Goal: Communication & Community: Answer question/provide support

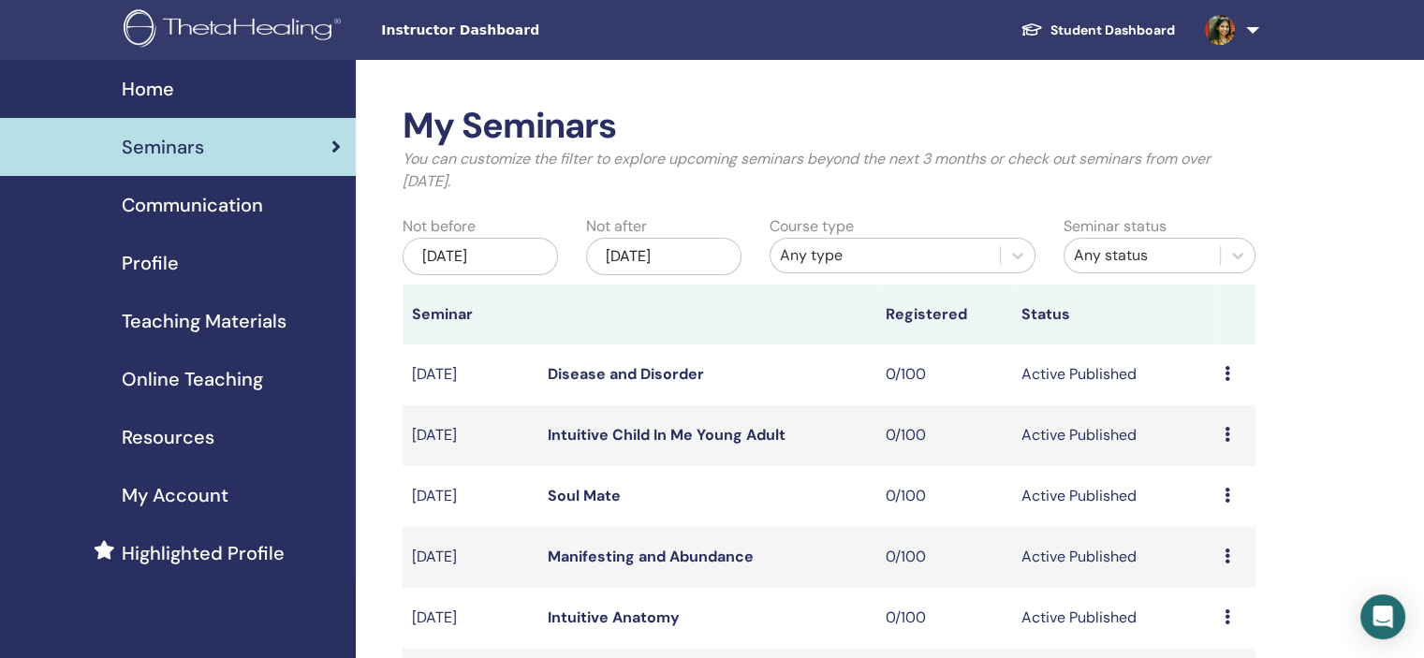
click at [1224, 48] on link at bounding box center [1228, 30] width 77 height 60
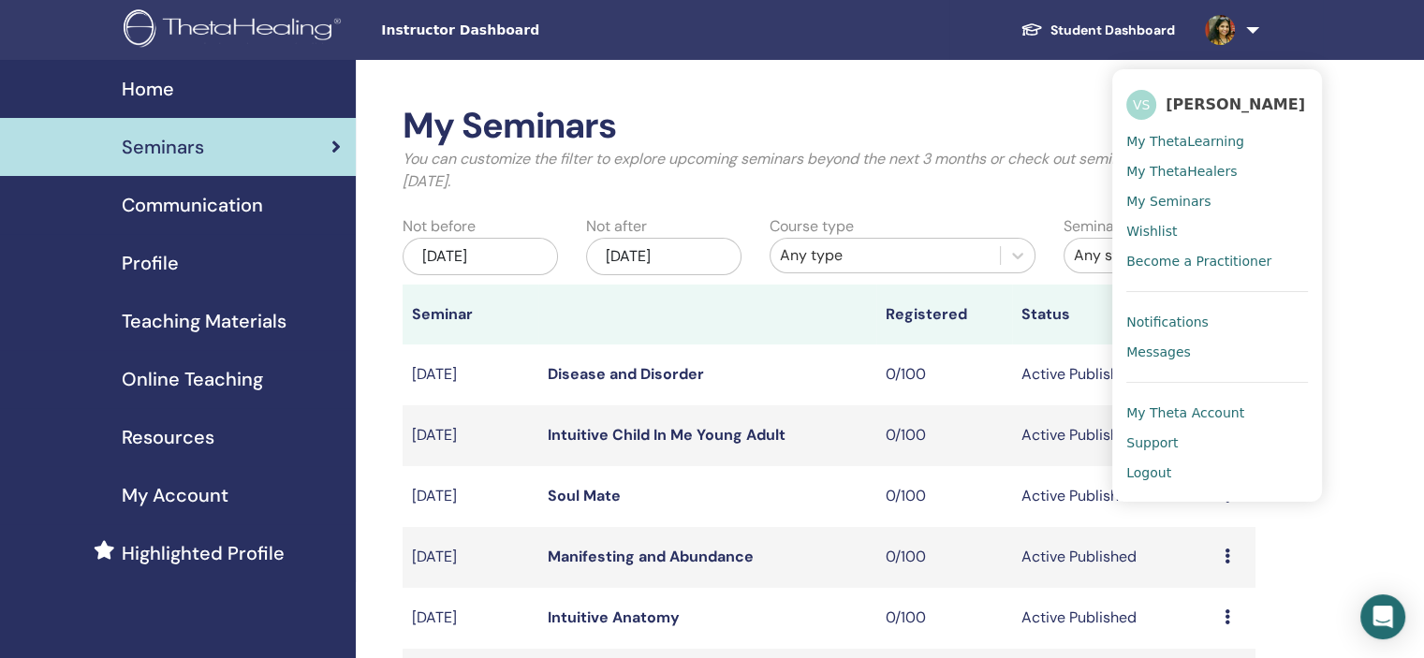
scroll to position [1217, 0]
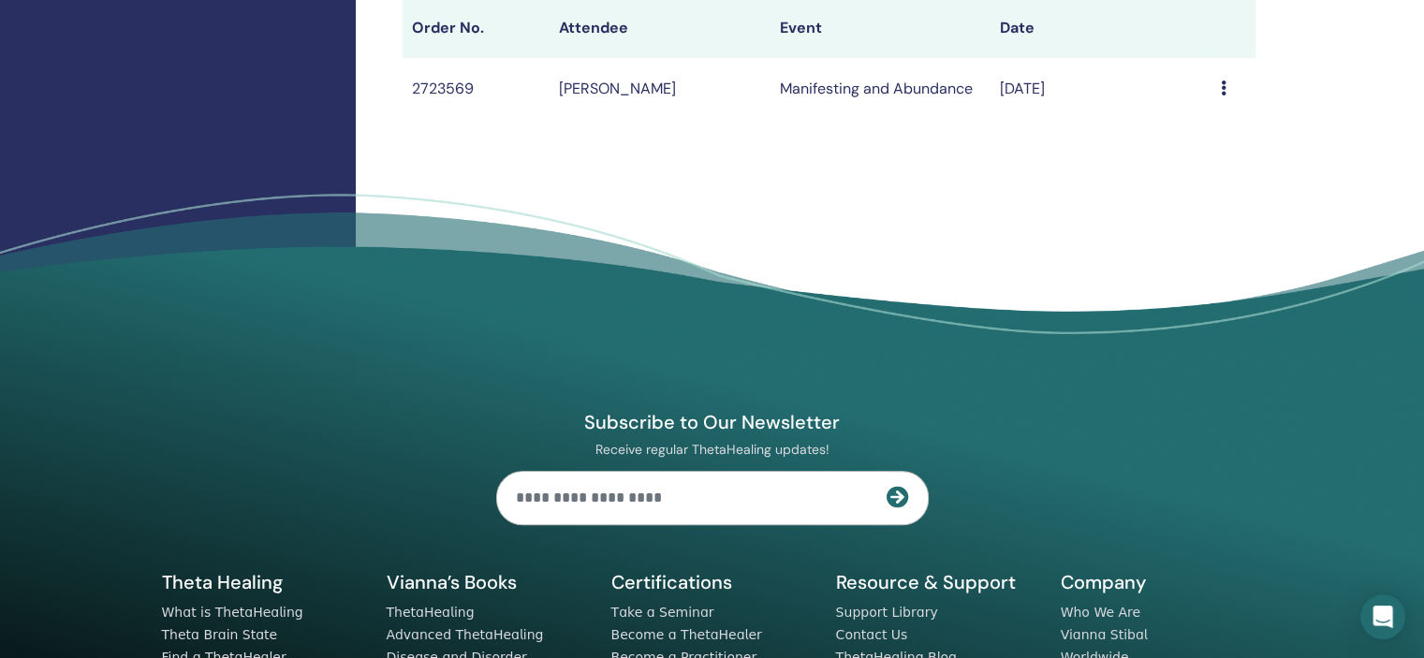
click at [1313, 372] on footer "Subscribe to Our Newsletter Receive regular ThetaHealing updates! Theta Healing…" at bounding box center [712, 515] width 1424 height 642
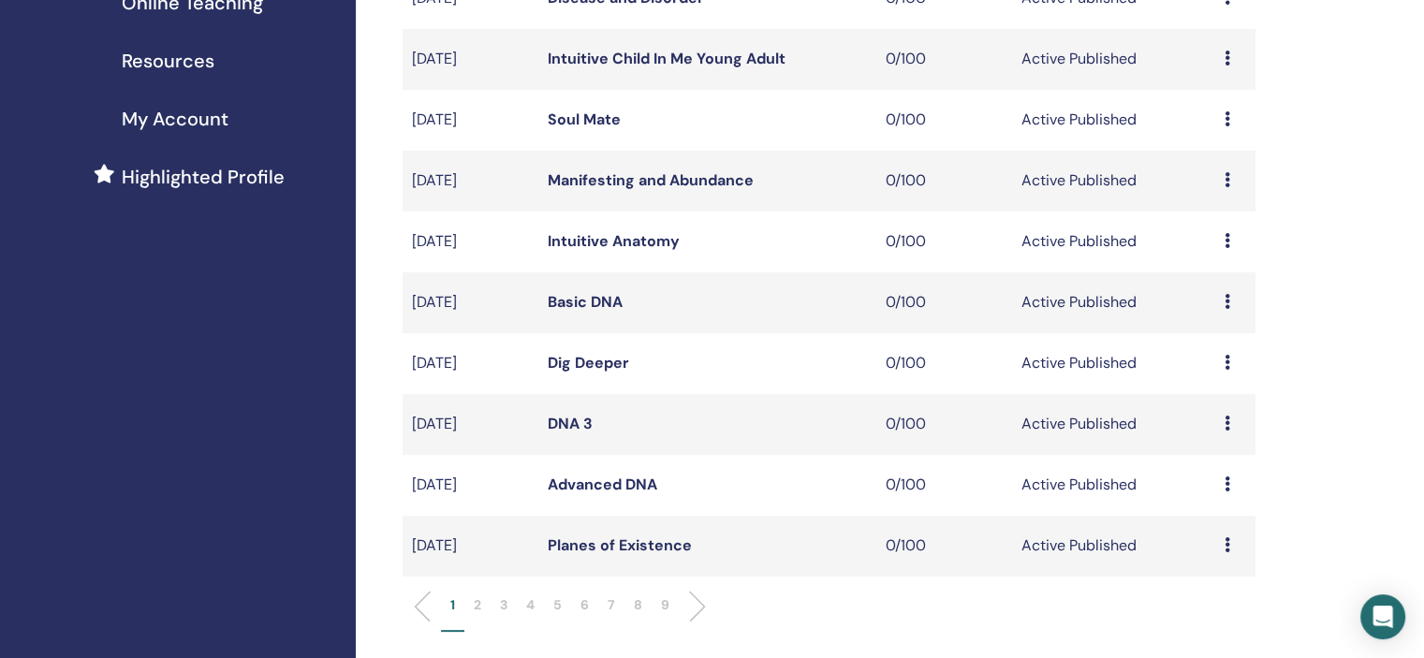
scroll to position [61, 0]
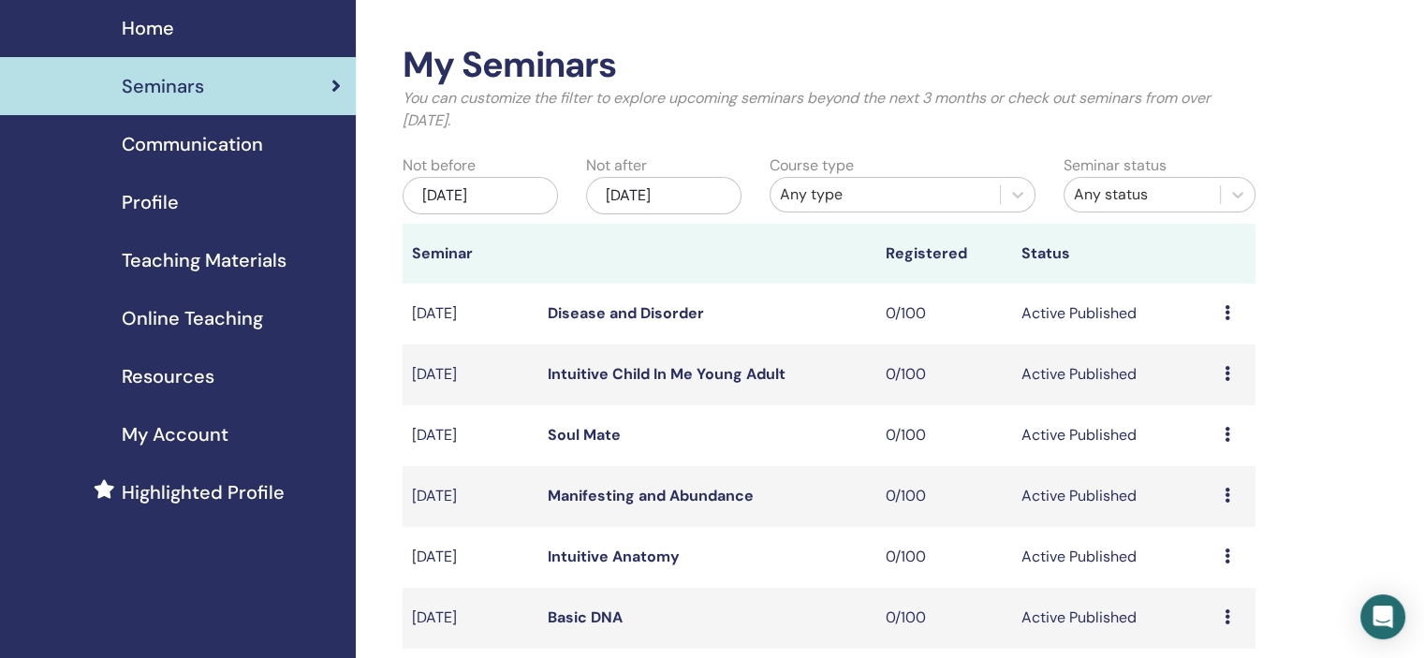
click at [176, 201] on span "Profile" at bounding box center [150, 202] width 57 height 28
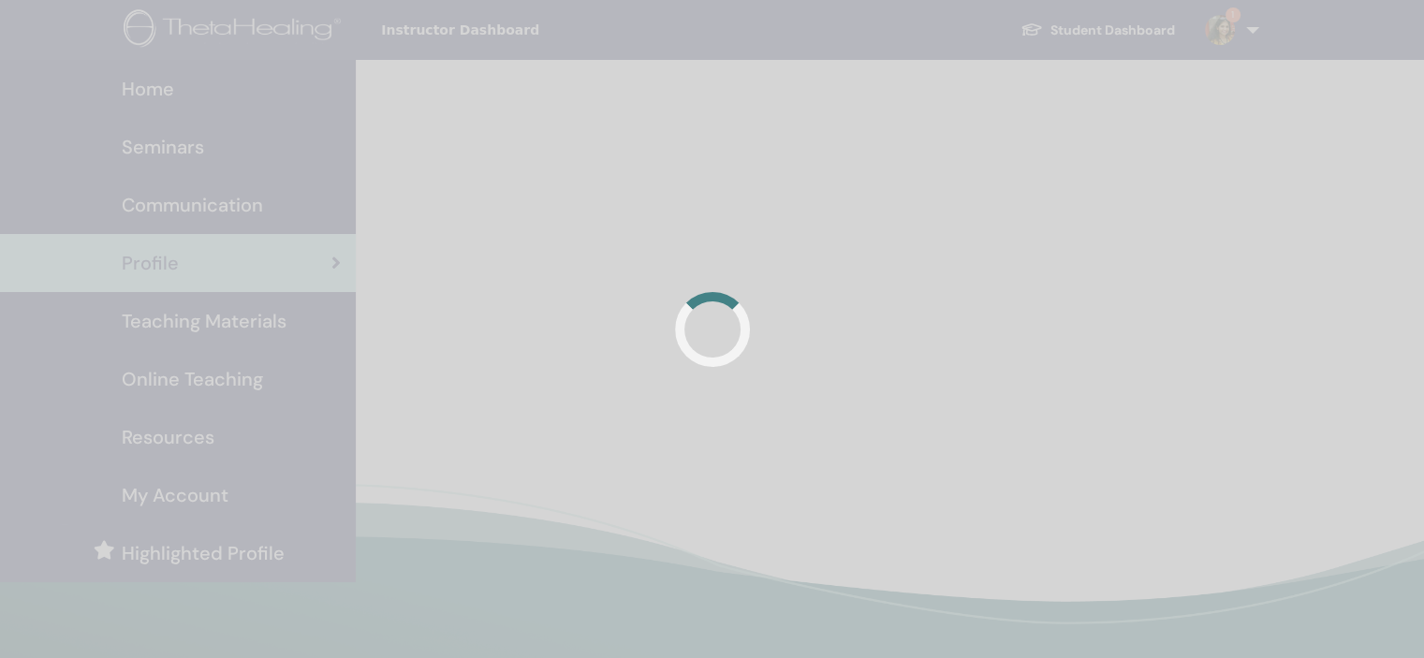
click at [241, 145] on div at bounding box center [712, 329] width 1424 height 658
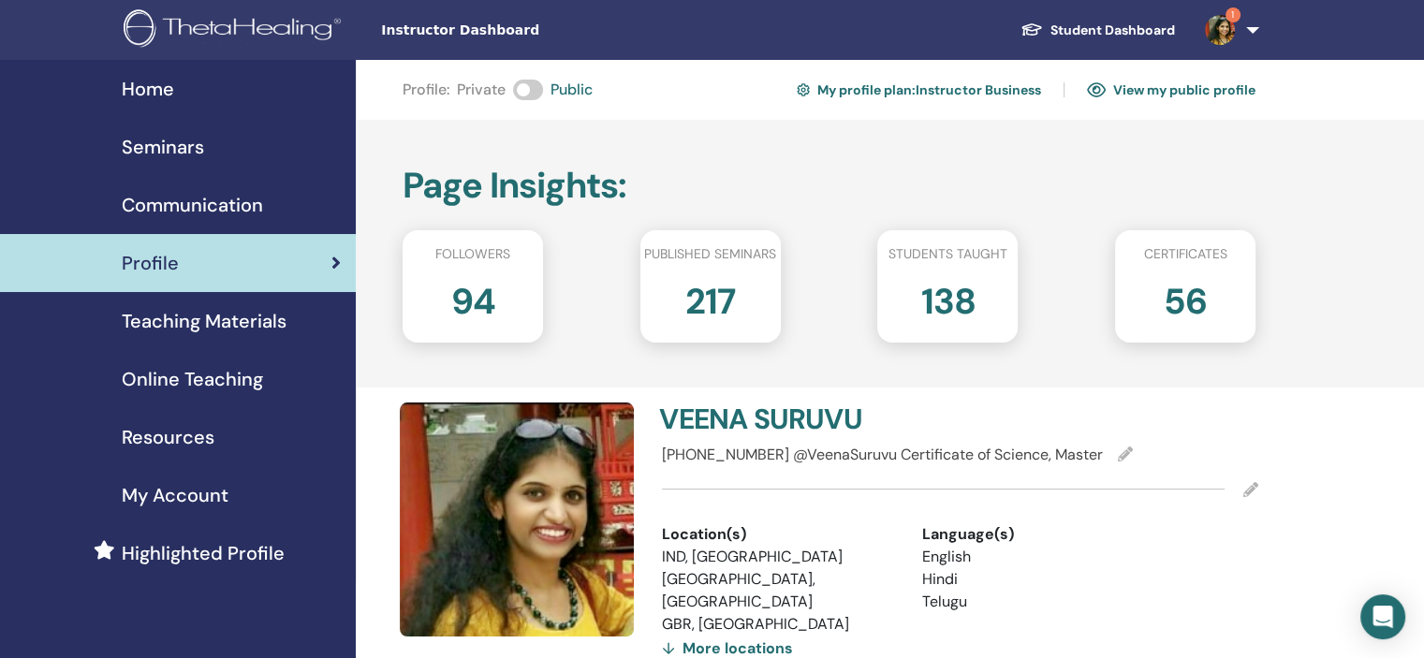
click at [241, 145] on div "Seminars" at bounding box center [178, 147] width 326 height 28
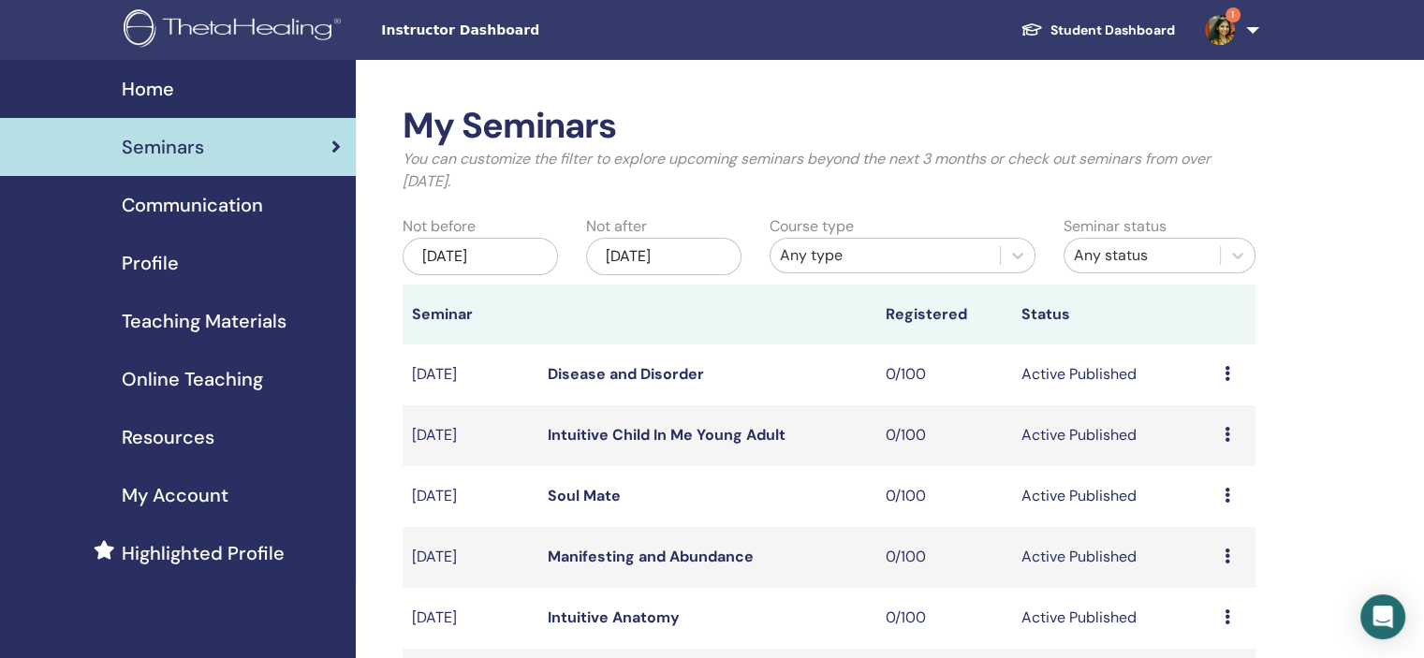
click at [1227, 33] on img at bounding box center [1220, 30] width 30 height 30
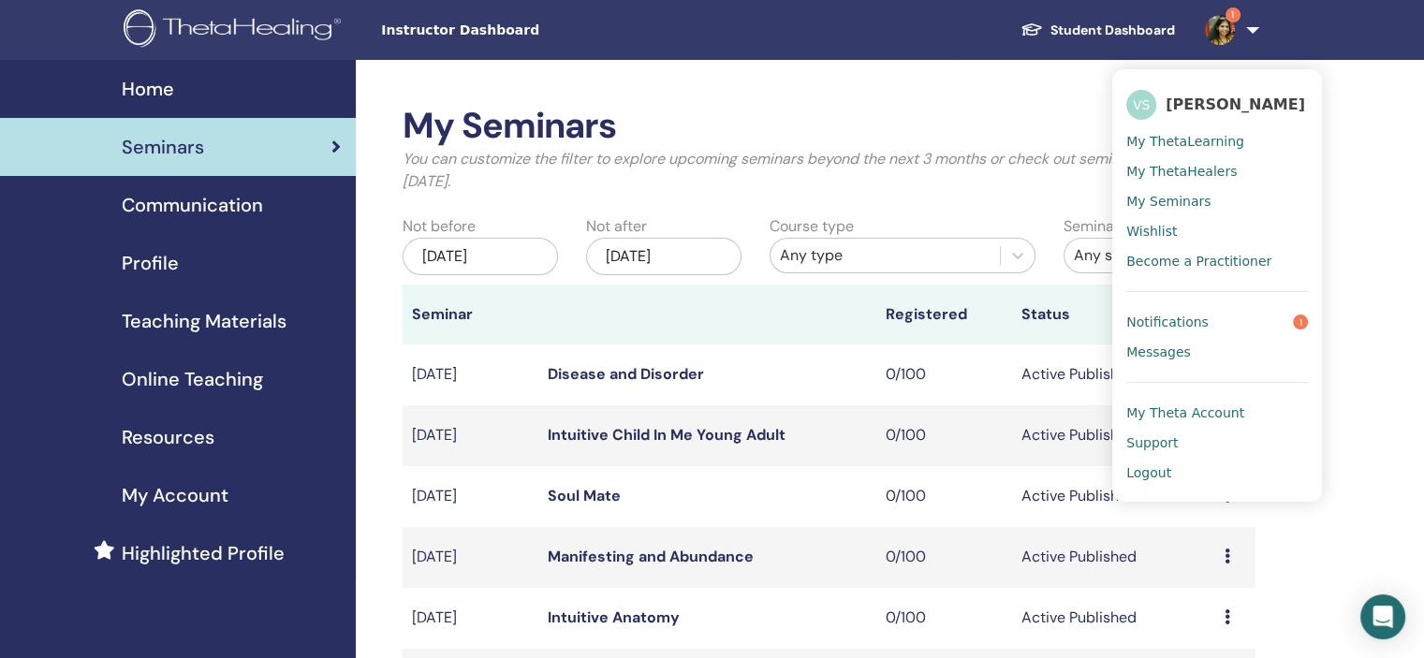
click at [846, 106] on h2 "My Seminars" at bounding box center [828, 126] width 853 height 43
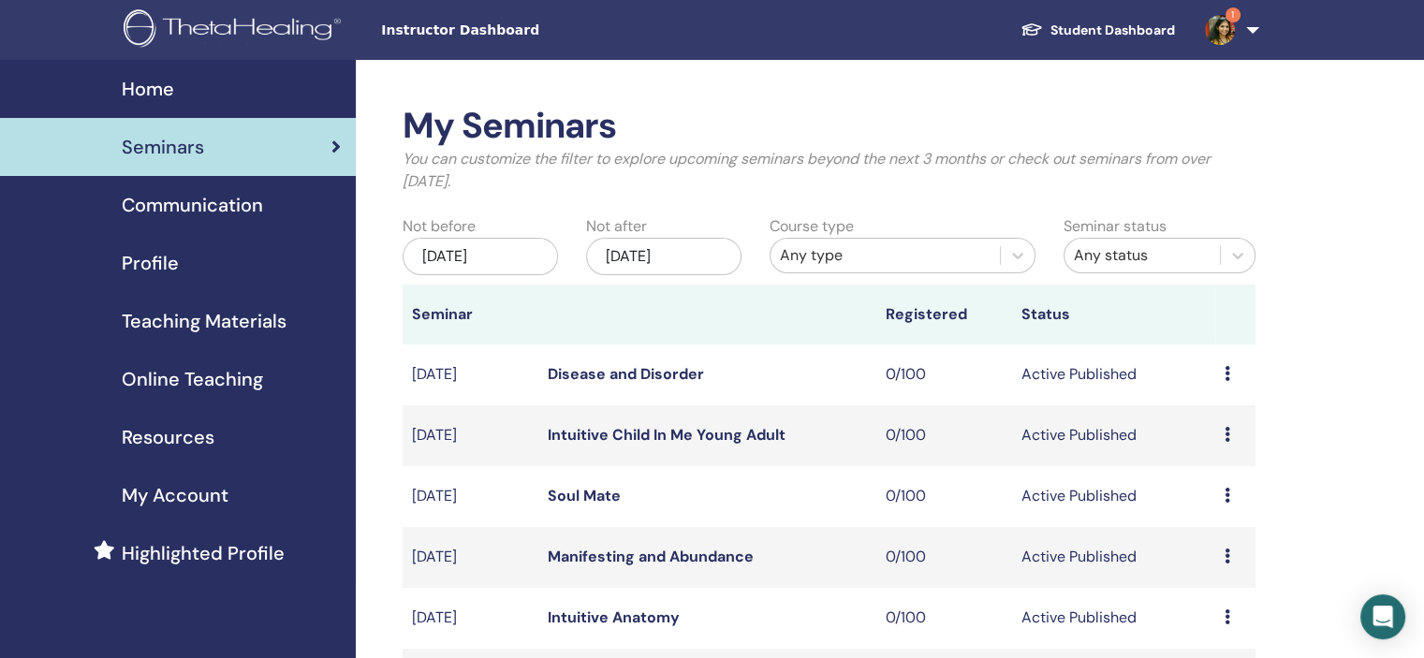
scroll to position [562, 0]
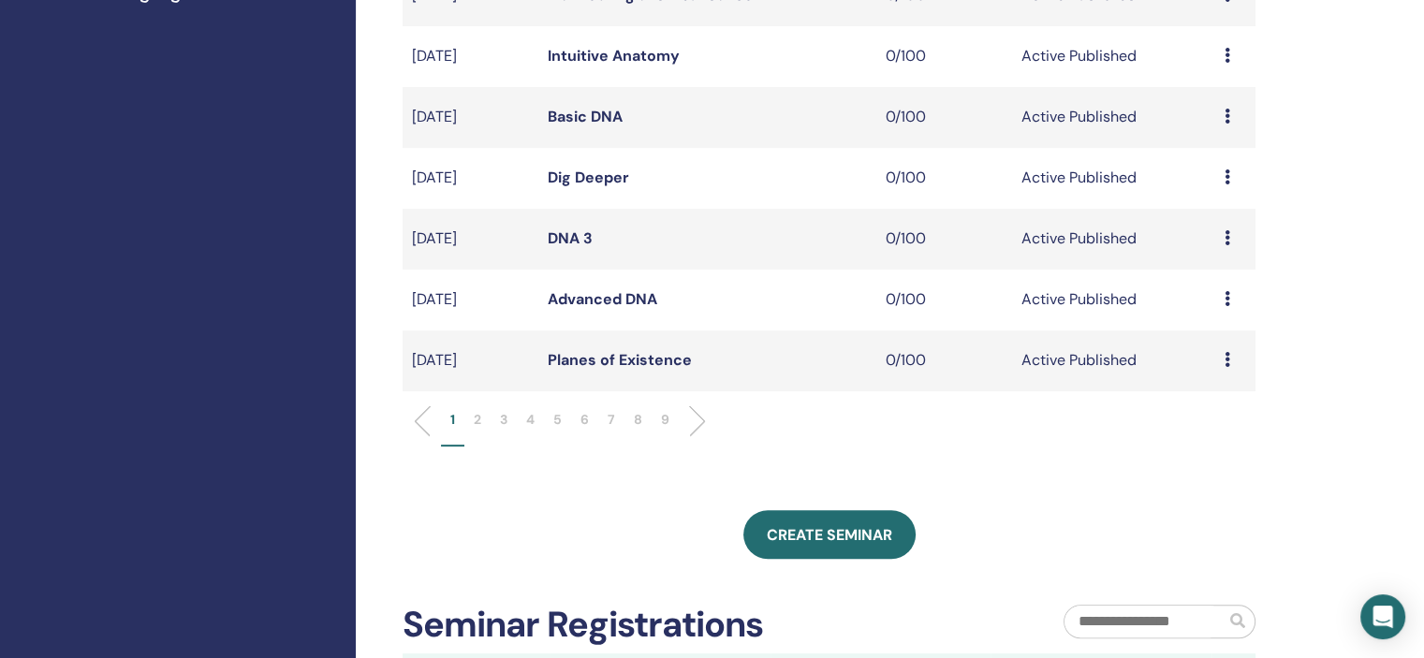
click at [587, 422] on p "6" at bounding box center [584, 420] width 8 height 20
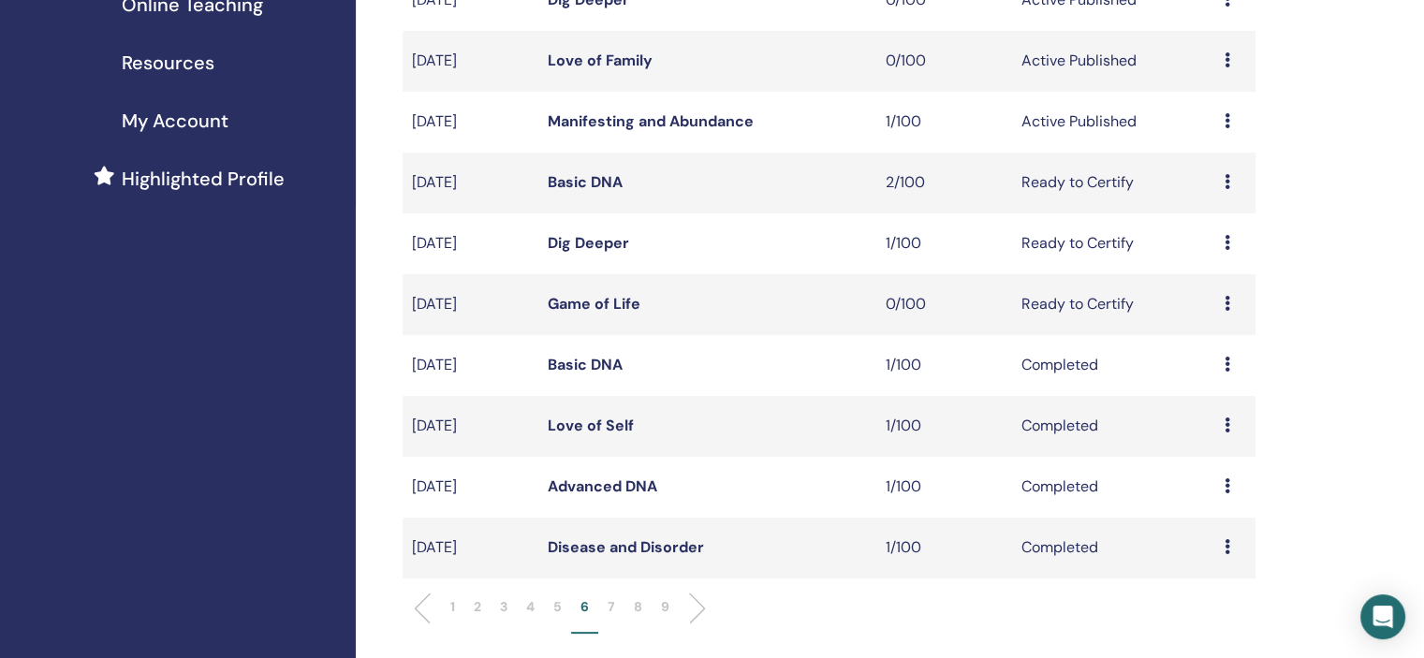
scroll to position [281, 0]
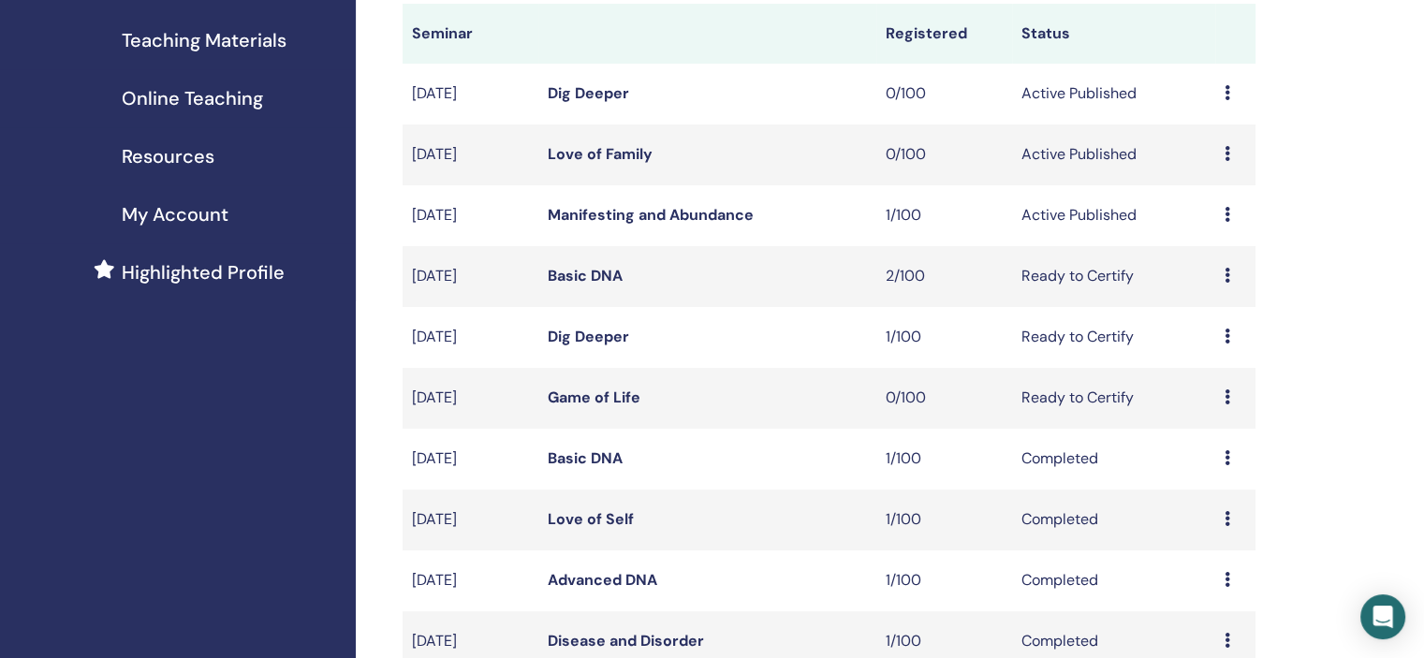
click at [1227, 146] on icon at bounding box center [1227, 153] width 6 height 15
click at [1333, 138] on div "My Seminars You can customize the filter to explore upcoming seminars beyond th…" at bounding box center [890, 548] width 1068 height 1538
click at [1231, 210] on div "Preview Edit Attendees Cancel" at bounding box center [1235, 215] width 22 height 22
click at [1221, 281] on link "Attendees" at bounding box center [1217, 281] width 71 height 20
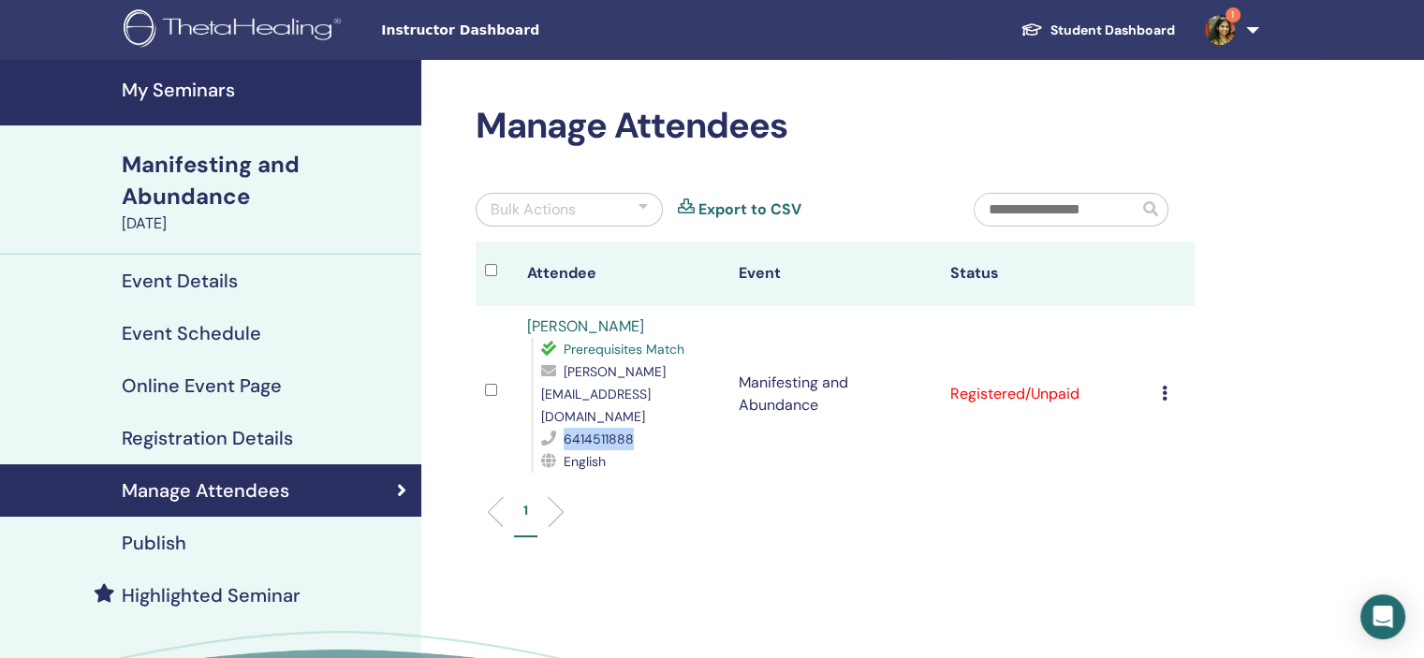
drag, startPoint x: 646, startPoint y: 383, endPoint x: 555, endPoint y: 384, distance: 90.8
click at [555, 428] on div "6414511888" at bounding box center [630, 439] width 179 height 22
copy div "6414511888"
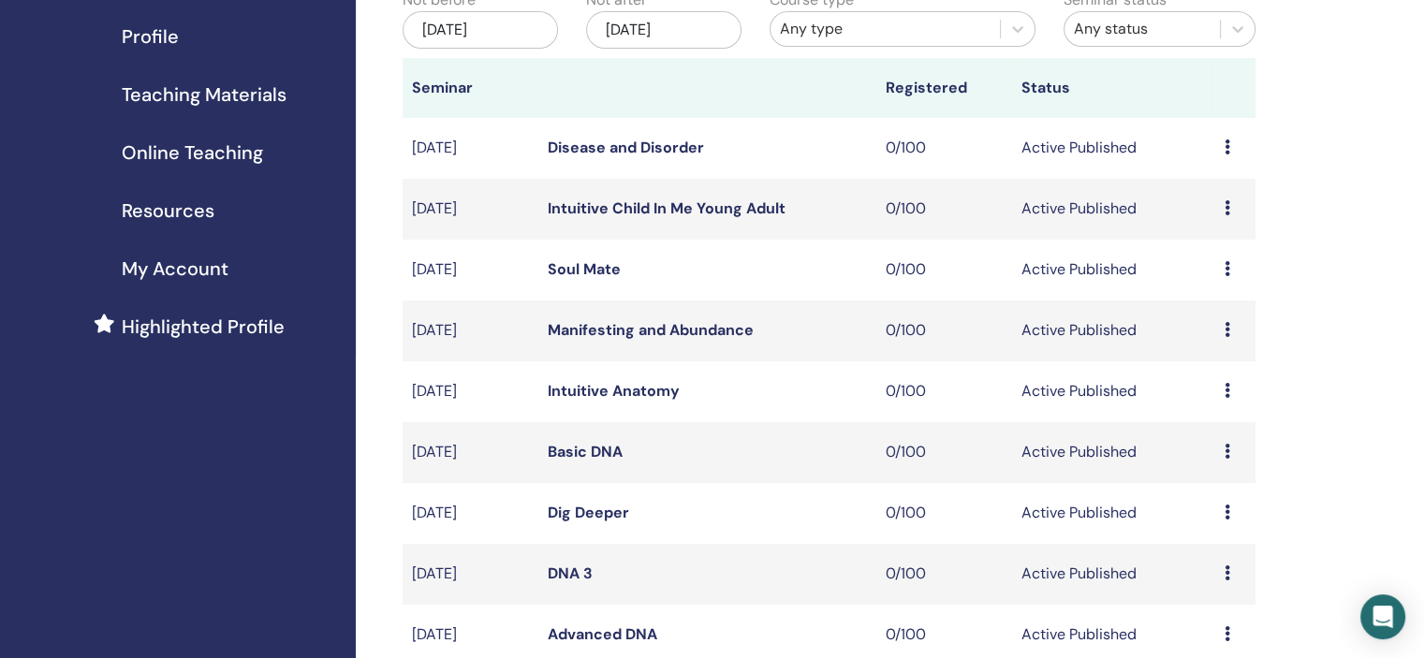
scroll to position [374, 0]
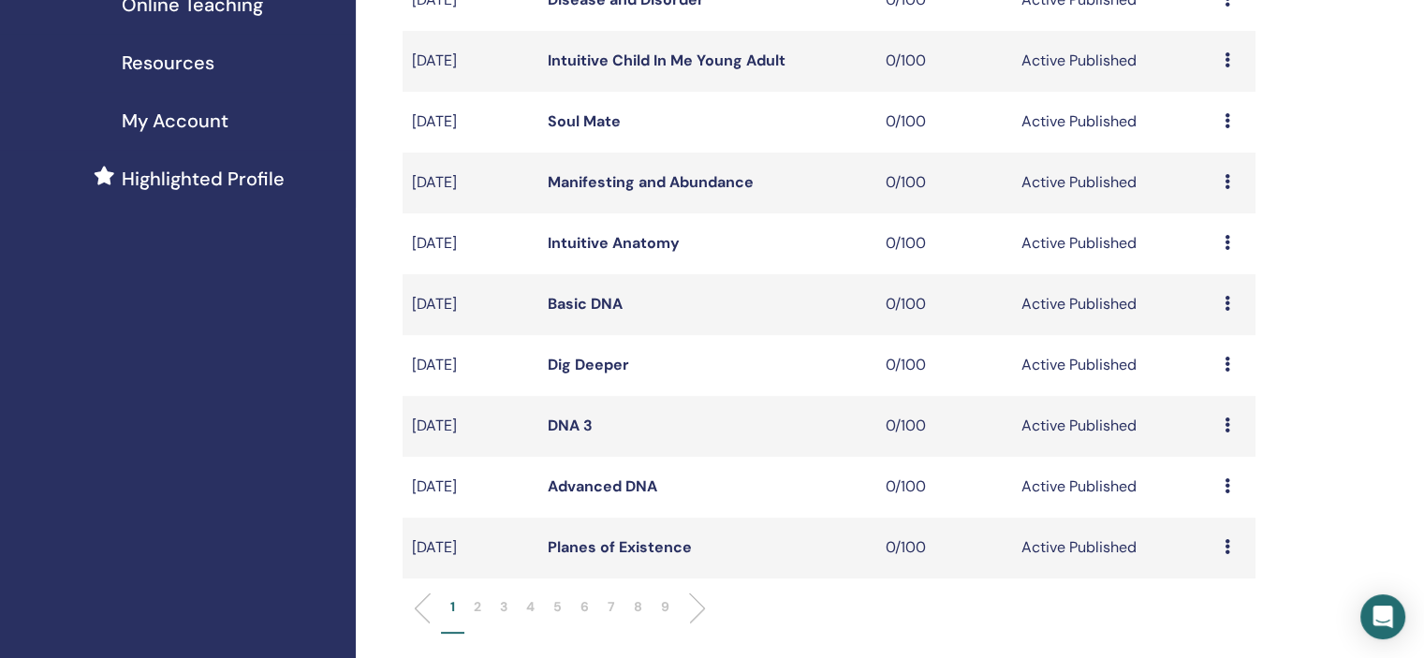
click at [584, 613] on p "6" at bounding box center [584, 607] width 8 height 20
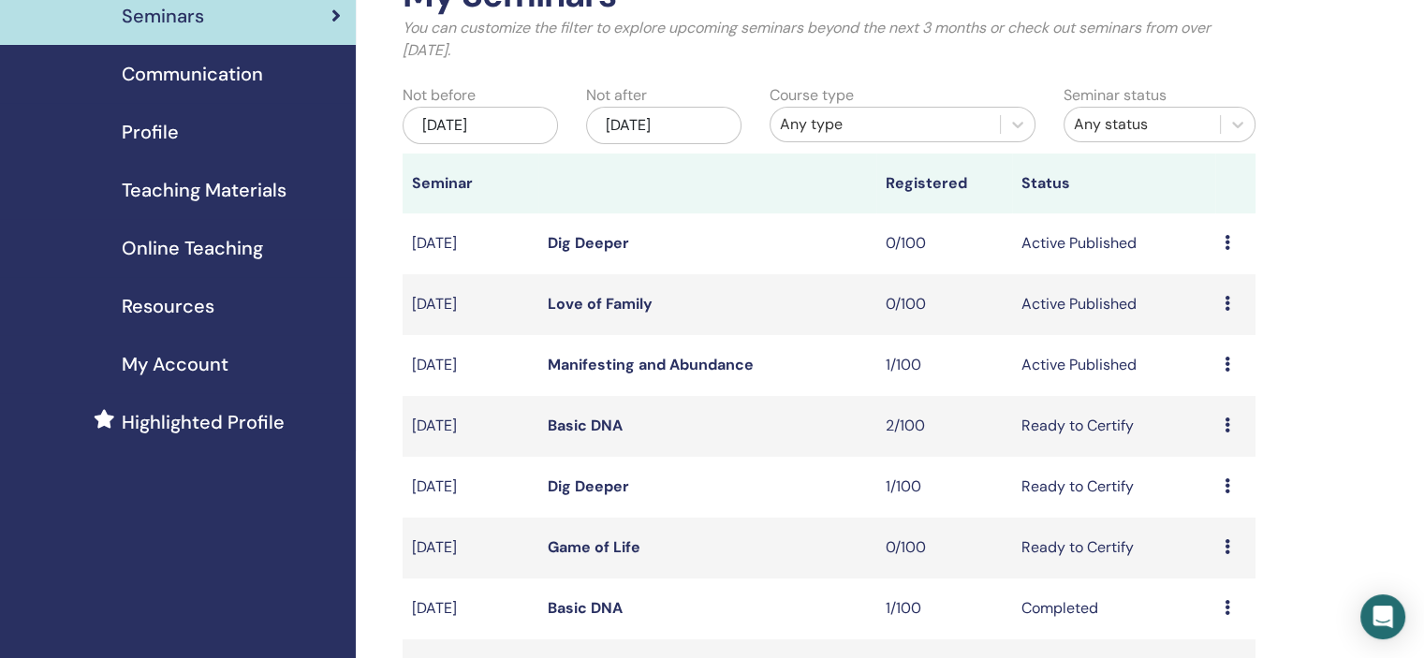
scroll to position [94, 0]
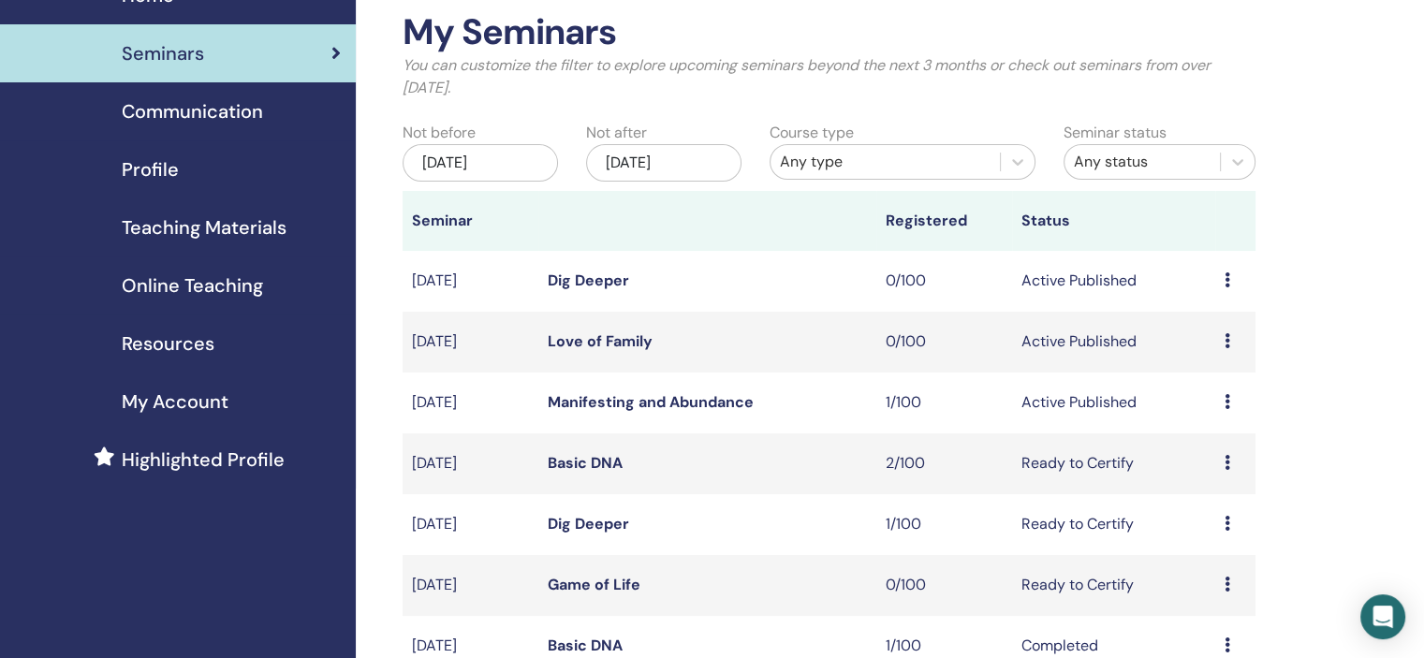
click at [1230, 342] on div "Preview Edit Attendees Cancel" at bounding box center [1235, 341] width 22 height 22
click at [1202, 379] on link "Edit" at bounding box center [1194, 385] width 27 height 20
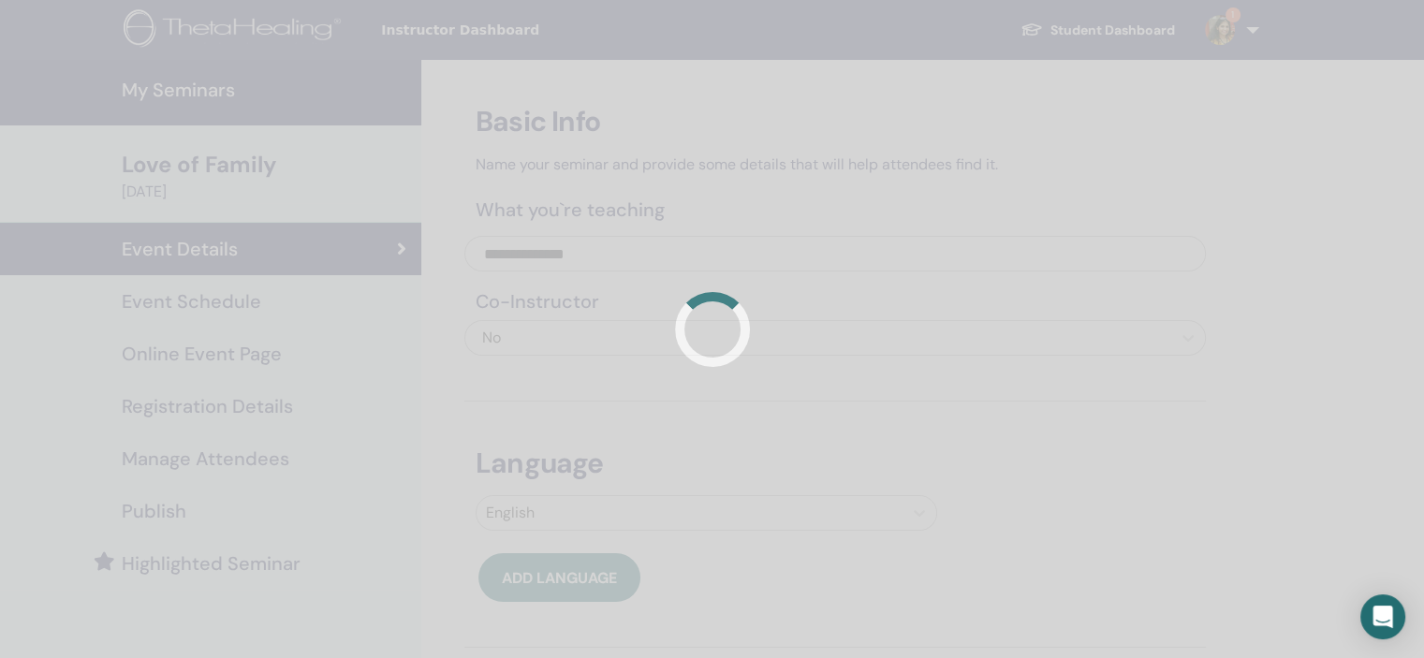
click at [247, 306] on div at bounding box center [712, 329] width 1424 height 658
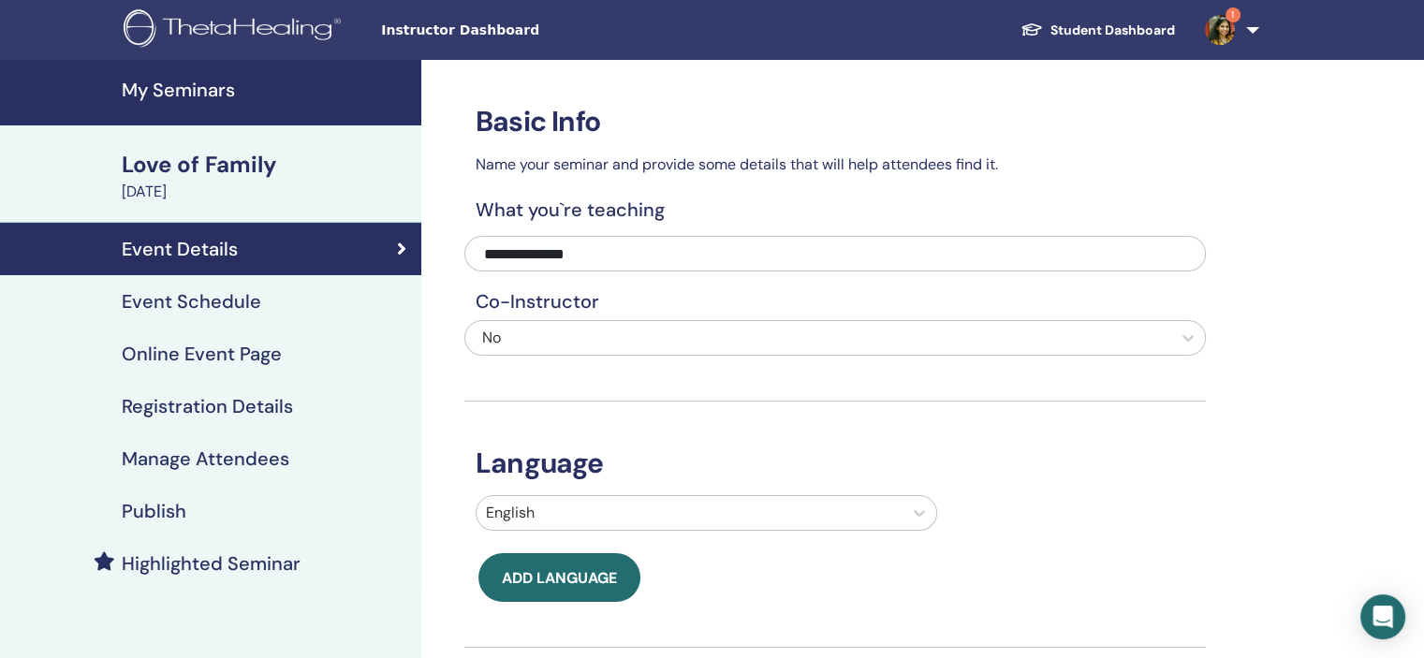
click at [247, 306] on h4 "Event Schedule" at bounding box center [191, 301] width 139 height 22
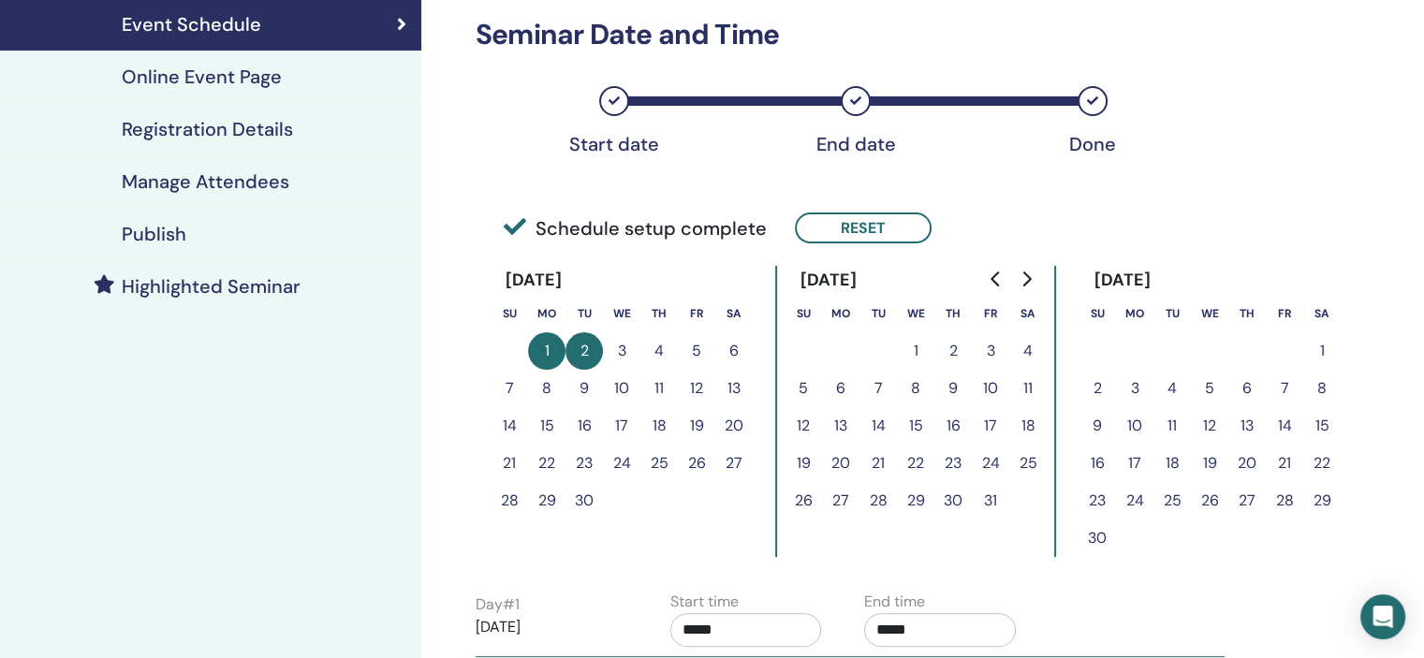
scroll to position [281, 0]
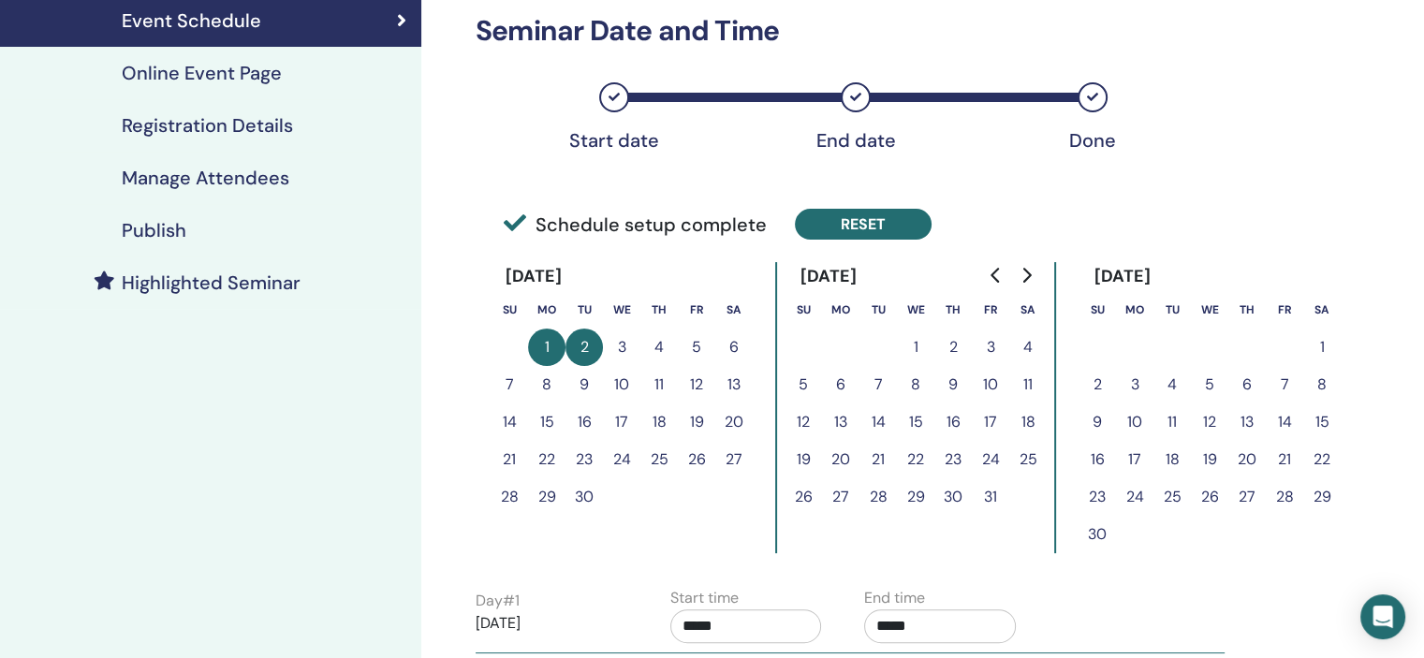
click at [879, 216] on button "Reset" at bounding box center [863, 224] width 137 height 31
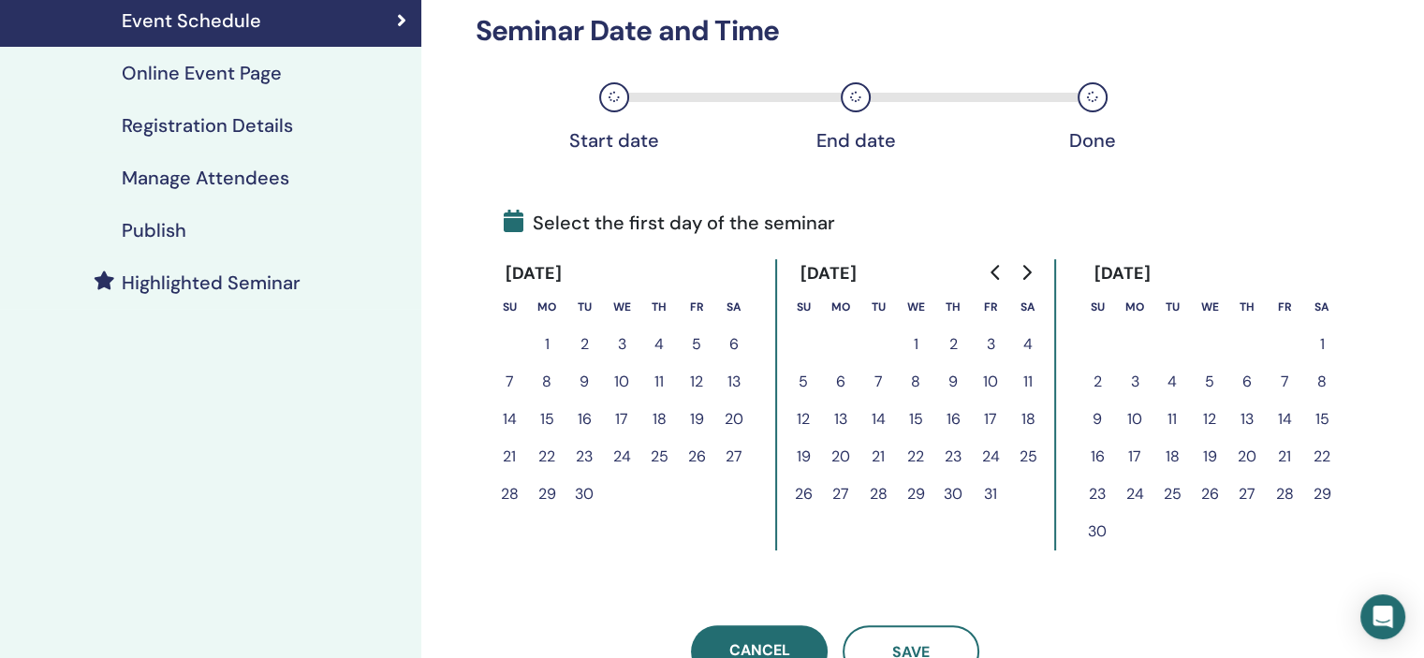
click at [586, 340] on button "2" at bounding box center [583, 344] width 37 height 37
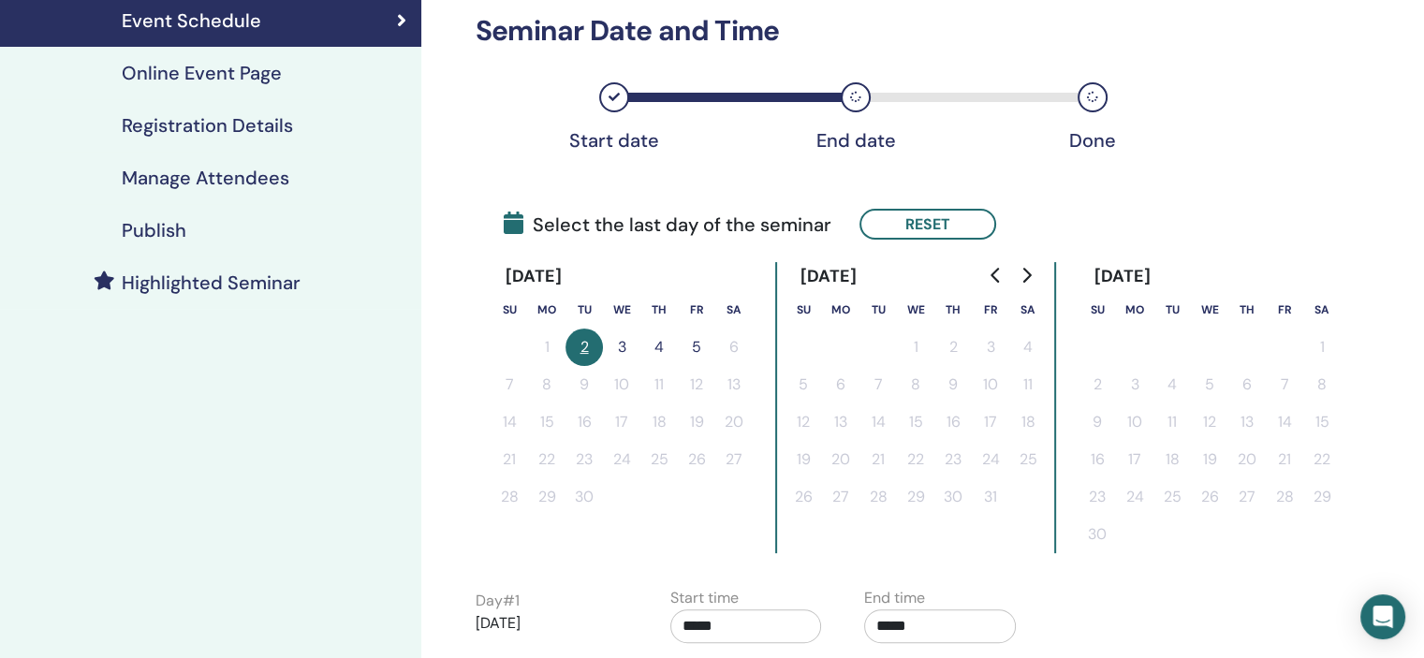
click at [616, 344] on button "3" at bounding box center [621, 347] width 37 height 37
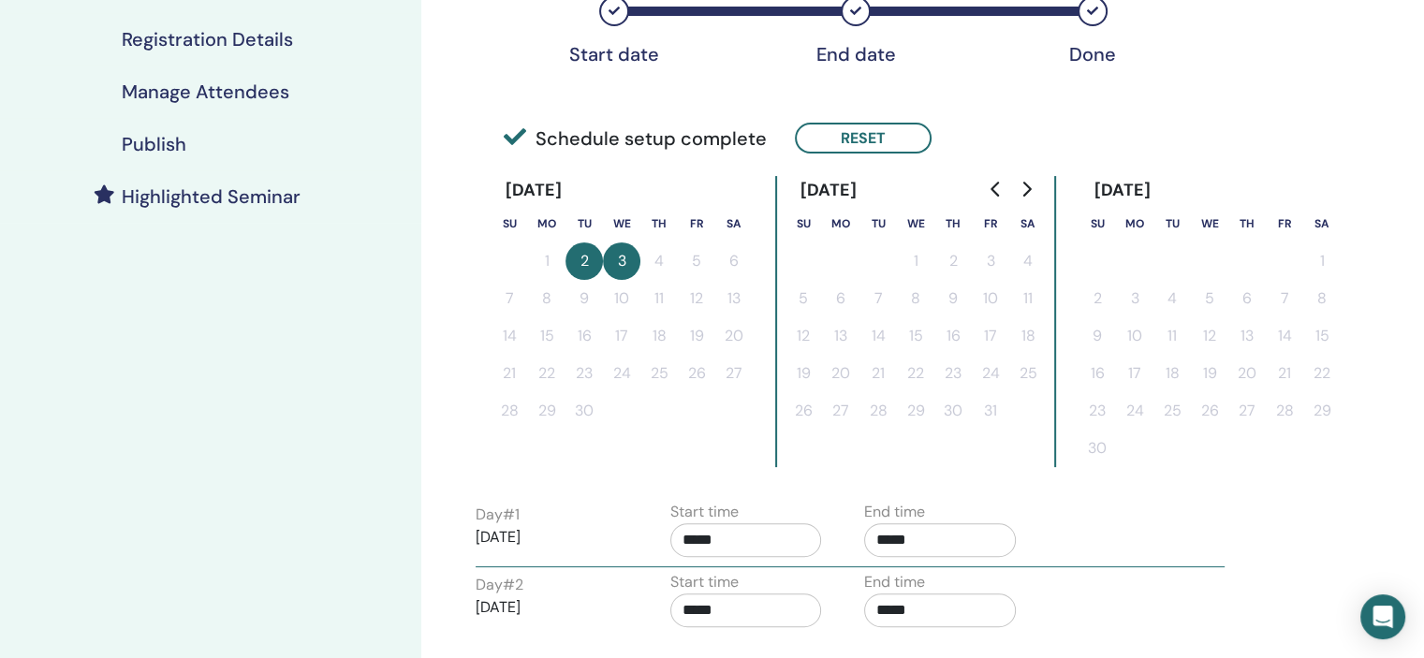
scroll to position [468, 0]
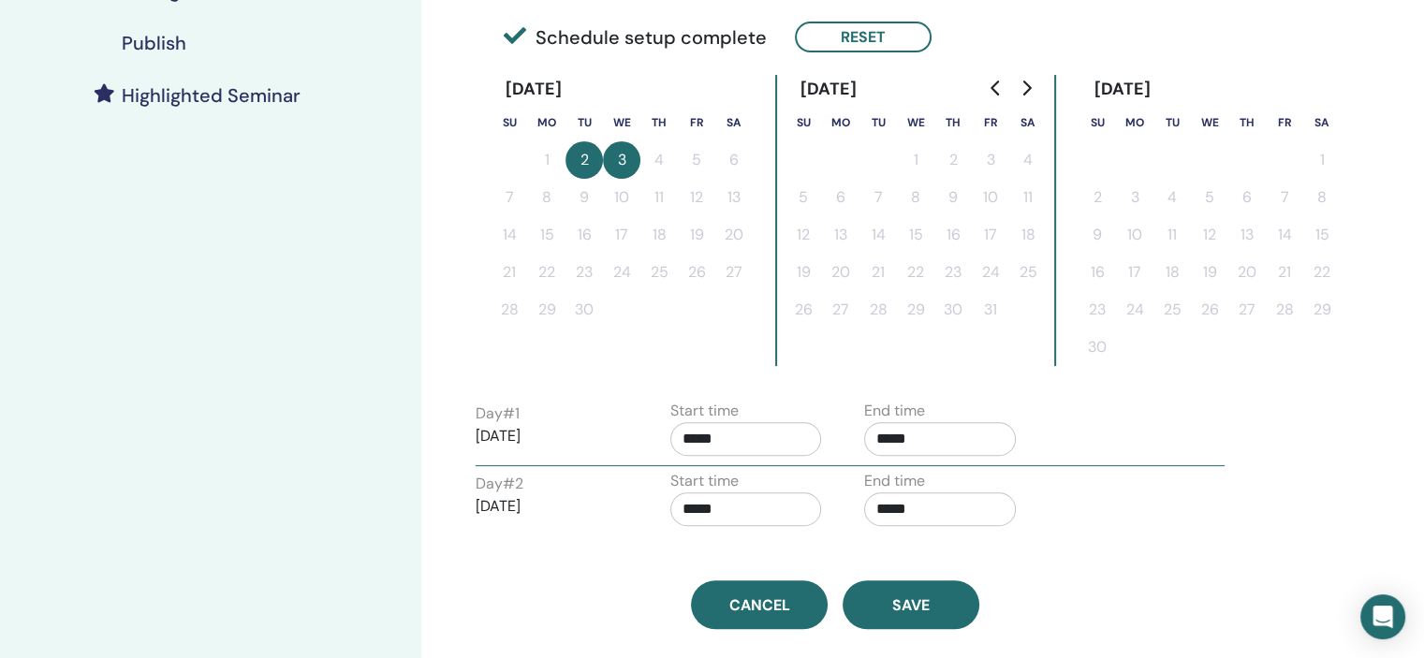
click at [749, 447] on input "*****" at bounding box center [746, 439] width 152 height 34
click at [761, 467] on span "▲" at bounding box center [765, 484] width 37 height 37
click at [762, 467] on span "▲" at bounding box center [765, 484] width 37 height 37
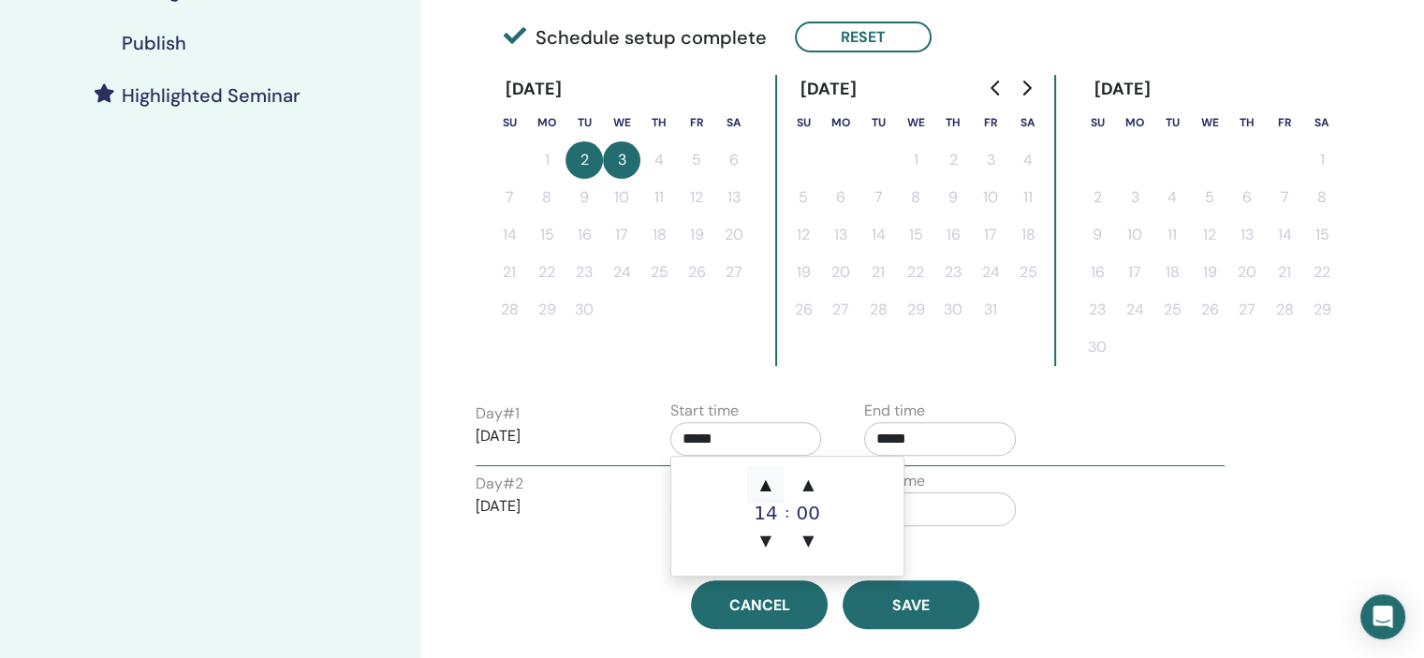
click at [762, 467] on span "▲" at bounding box center [765, 484] width 37 height 37
type input "*****"
click at [762, 468] on span "▲" at bounding box center [765, 484] width 37 height 37
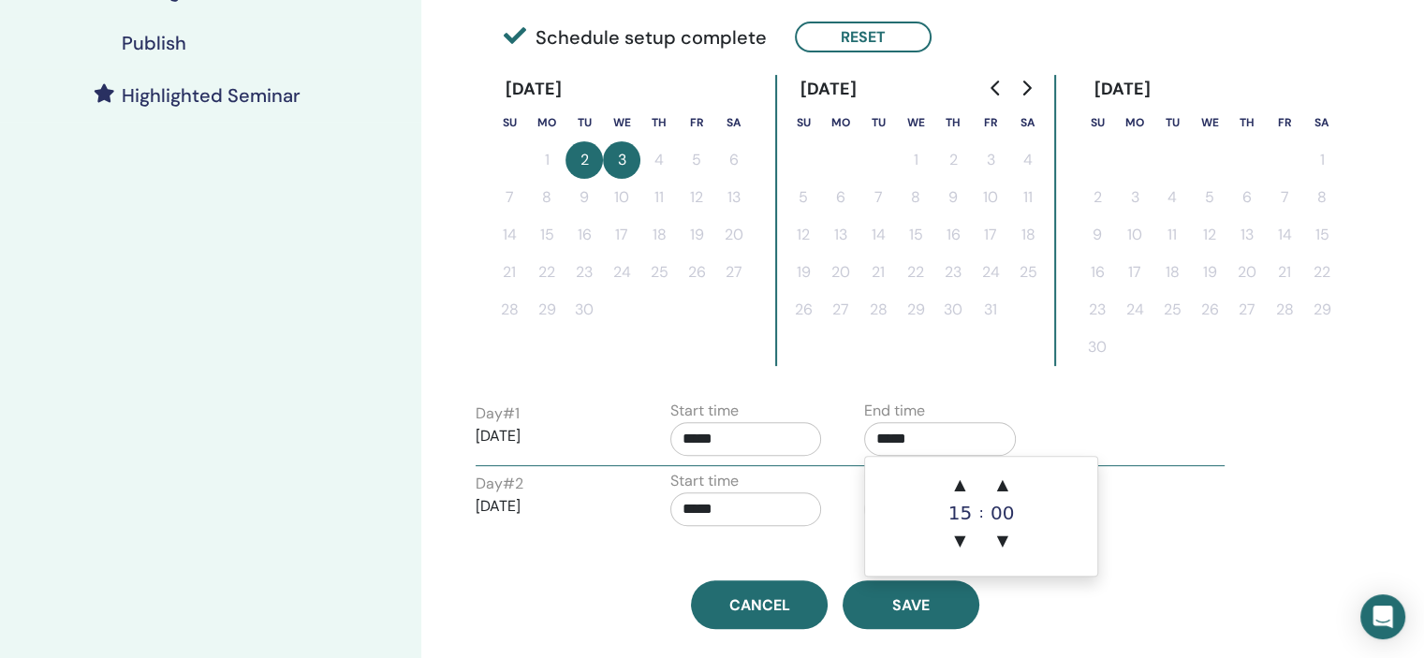
click at [916, 430] on input "*****" at bounding box center [940, 439] width 152 height 34
click at [955, 472] on span "▲" at bounding box center [959, 484] width 37 height 37
click at [956, 472] on span "▲" at bounding box center [959, 484] width 37 height 37
click at [957, 472] on span "▲" at bounding box center [959, 484] width 37 height 37
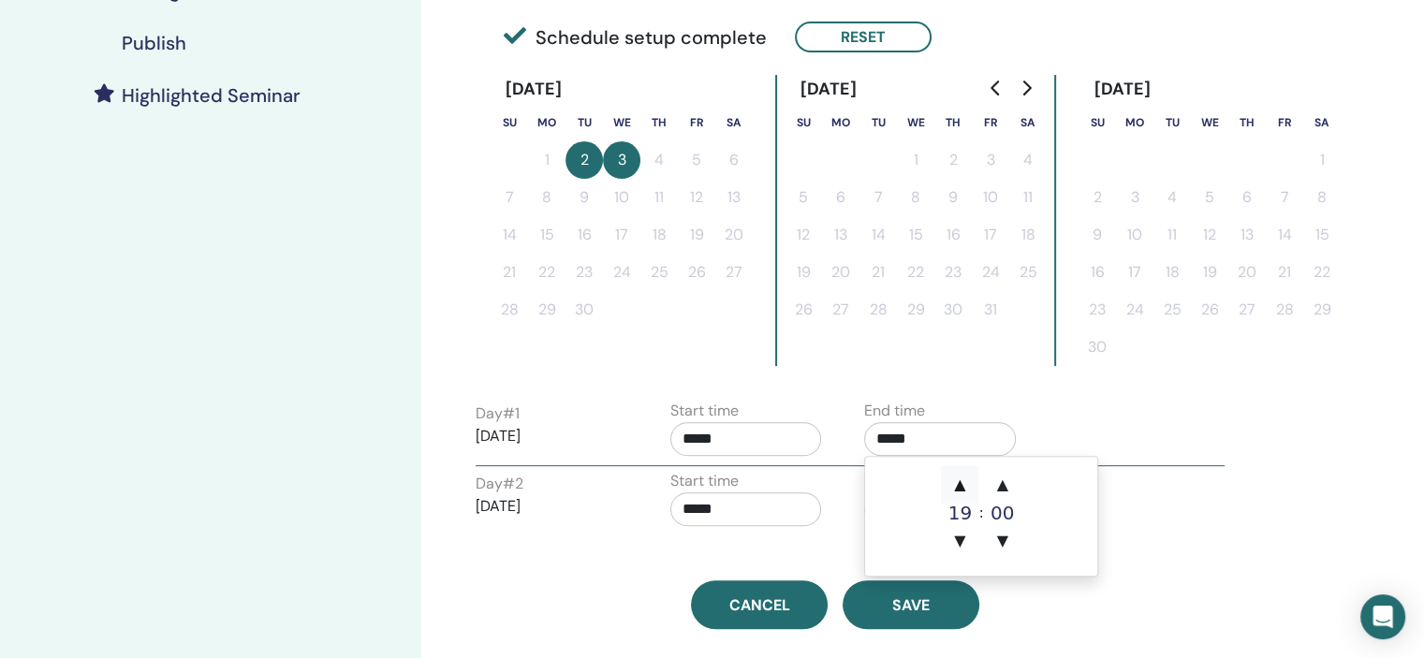
click at [957, 472] on span "▲" at bounding box center [959, 484] width 37 height 37
type input "*****"
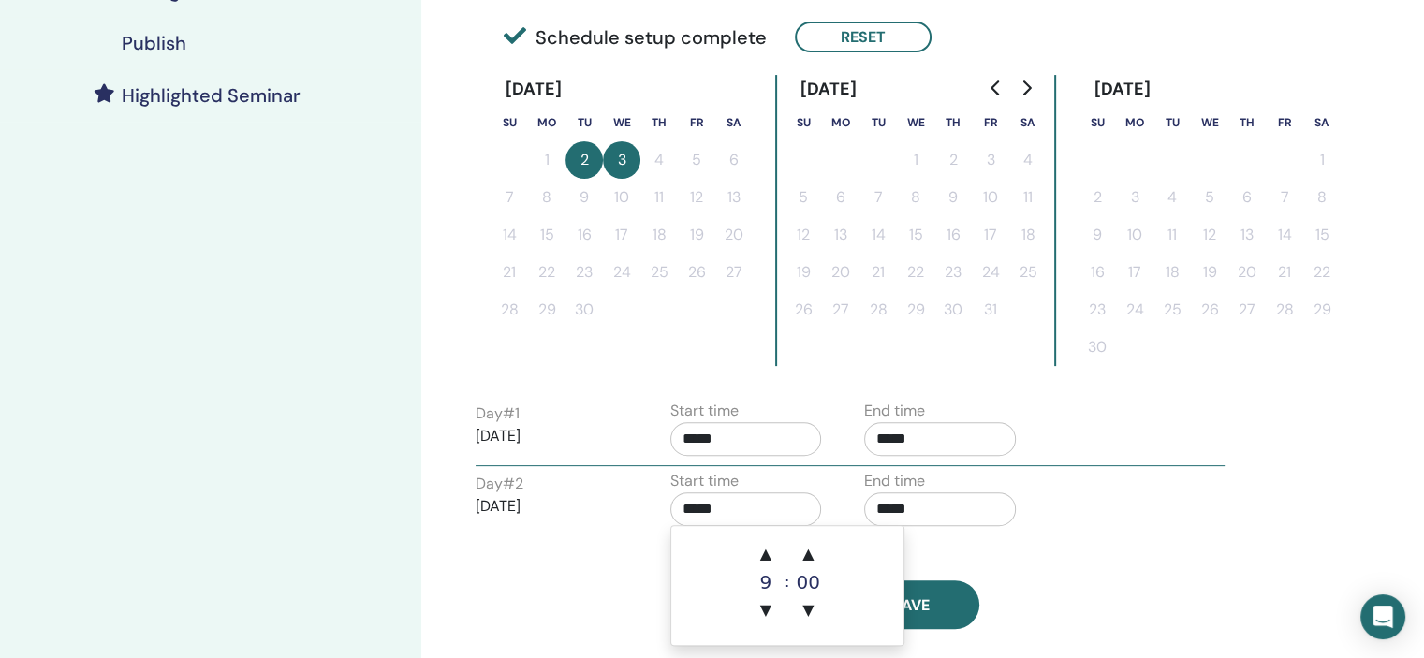
click at [756, 500] on input "*****" at bounding box center [746, 509] width 152 height 34
click at [738, 440] on input "*****" at bounding box center [746, 439] width 152 height 34
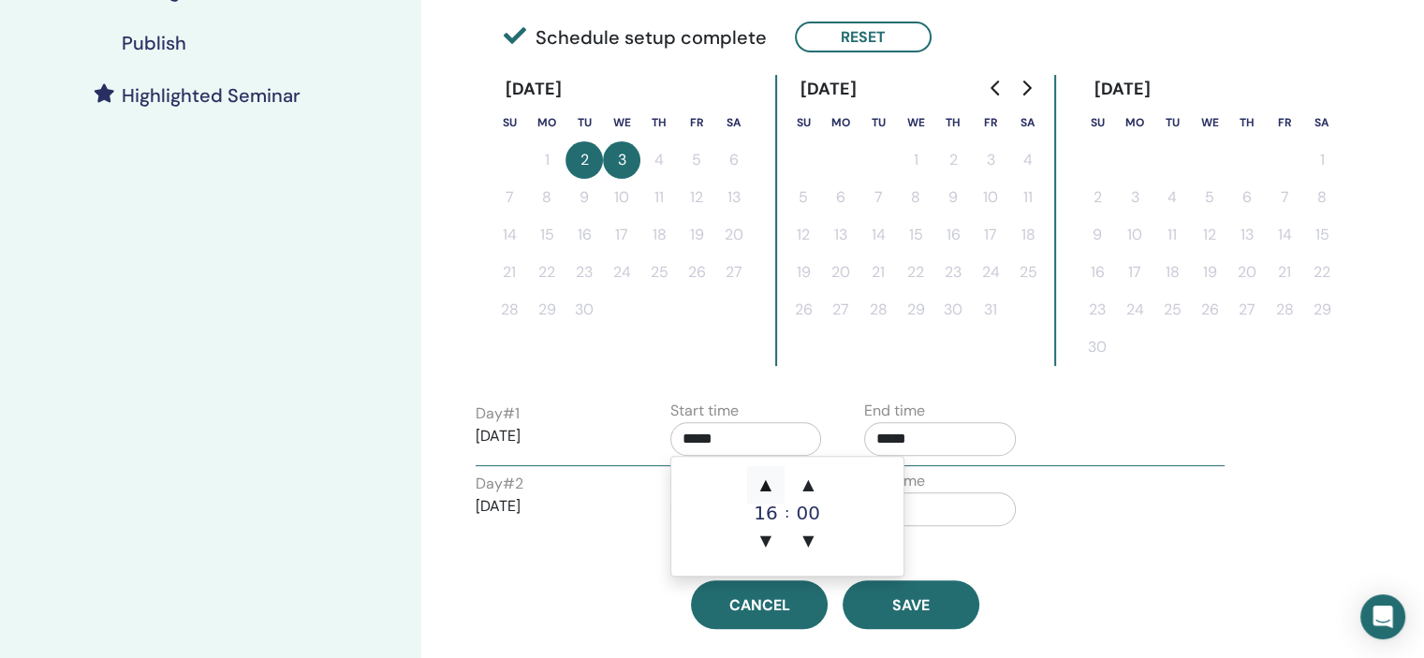
click at [756, 481] on span "▲" at bounding box center [765, 484] width 37 height 37
click at [758, 534] on span "▼" at bounding box center [765, 540] width 37 height 37
type input "*****"
click at [641, 470] on div "Day # 2 2025/09/03 Start time ***** End time *****" at bounding box center [849, 503] width 777 height 66
click at [759, 493] on input "*****" at bounding box center [746, 509] width 152 height 34
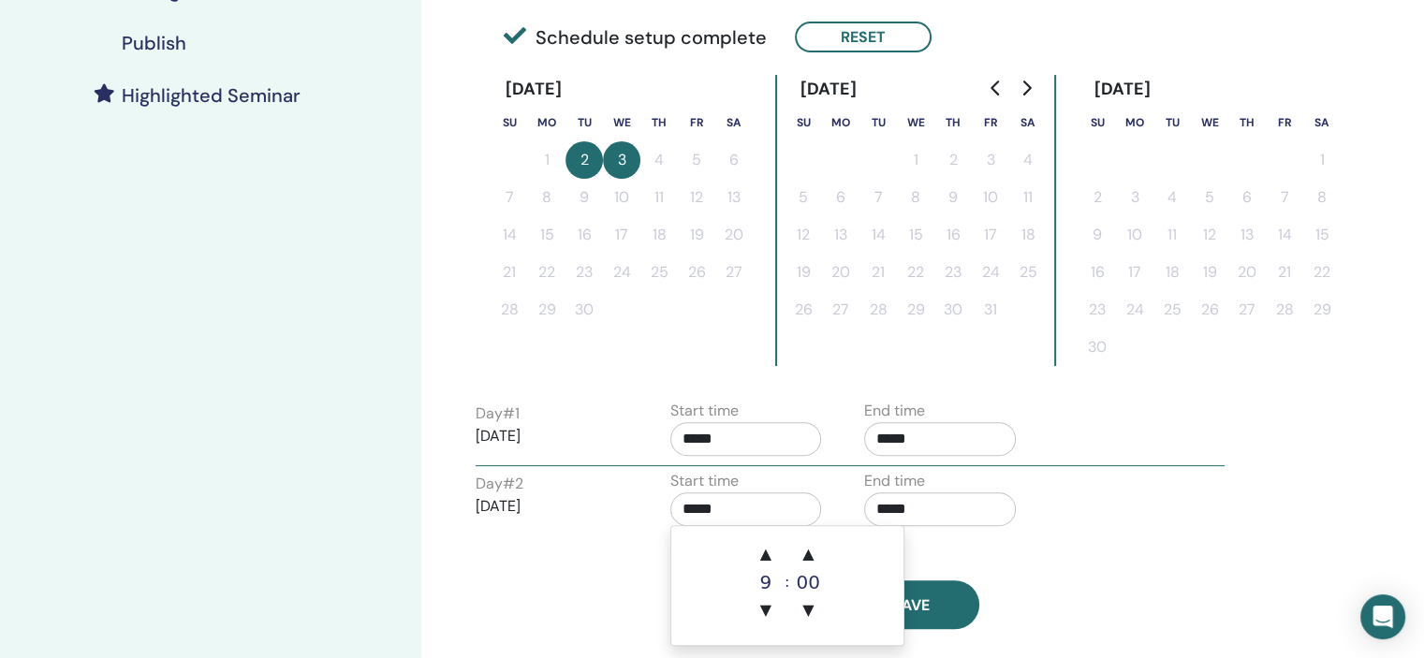
click at [752, 504] on input "*****" at bounding box center [746, 509] width 152 height 34
click at [768, 565] on span "▲" at bounding box center [765, 553] width 37 height 37
type input "*****"
click at [905, 513] on input "*****" at bounding box center [940, 509] width 152 height 34
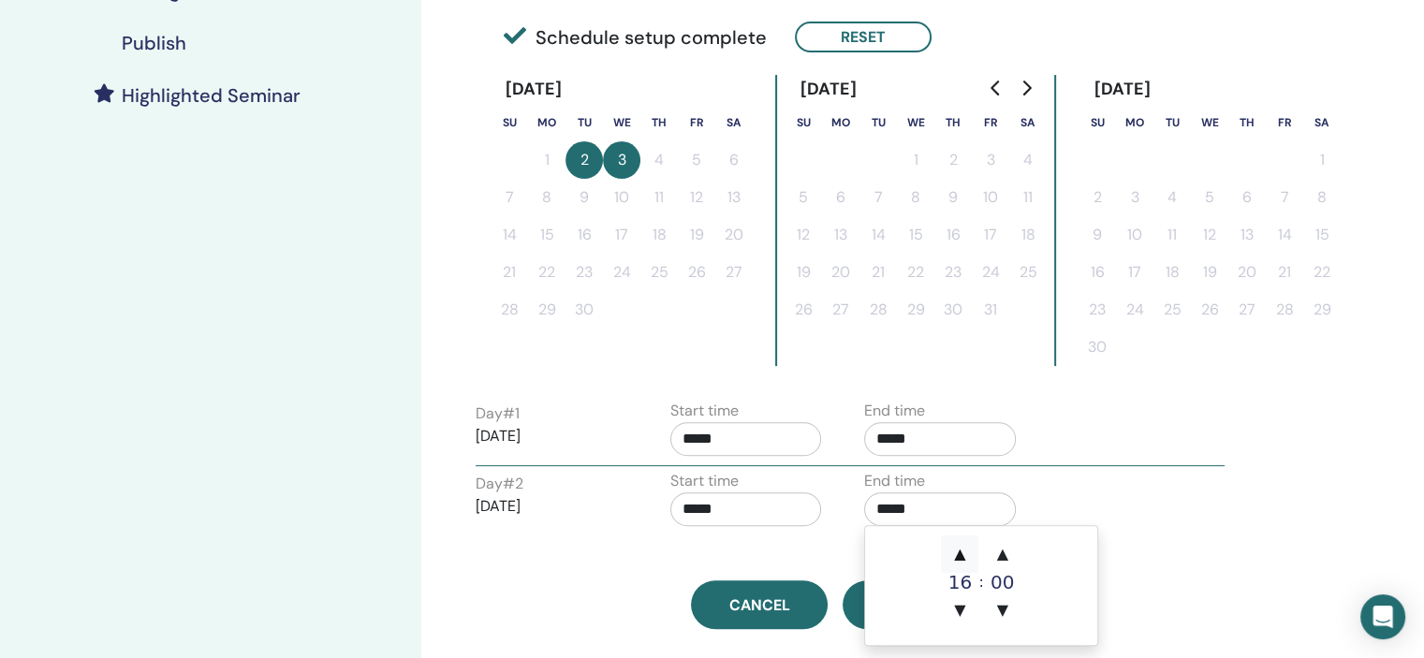
click at [960, 540] on span "▲" at bounding box center [959, 553] width 37 height 37
type input "*****"
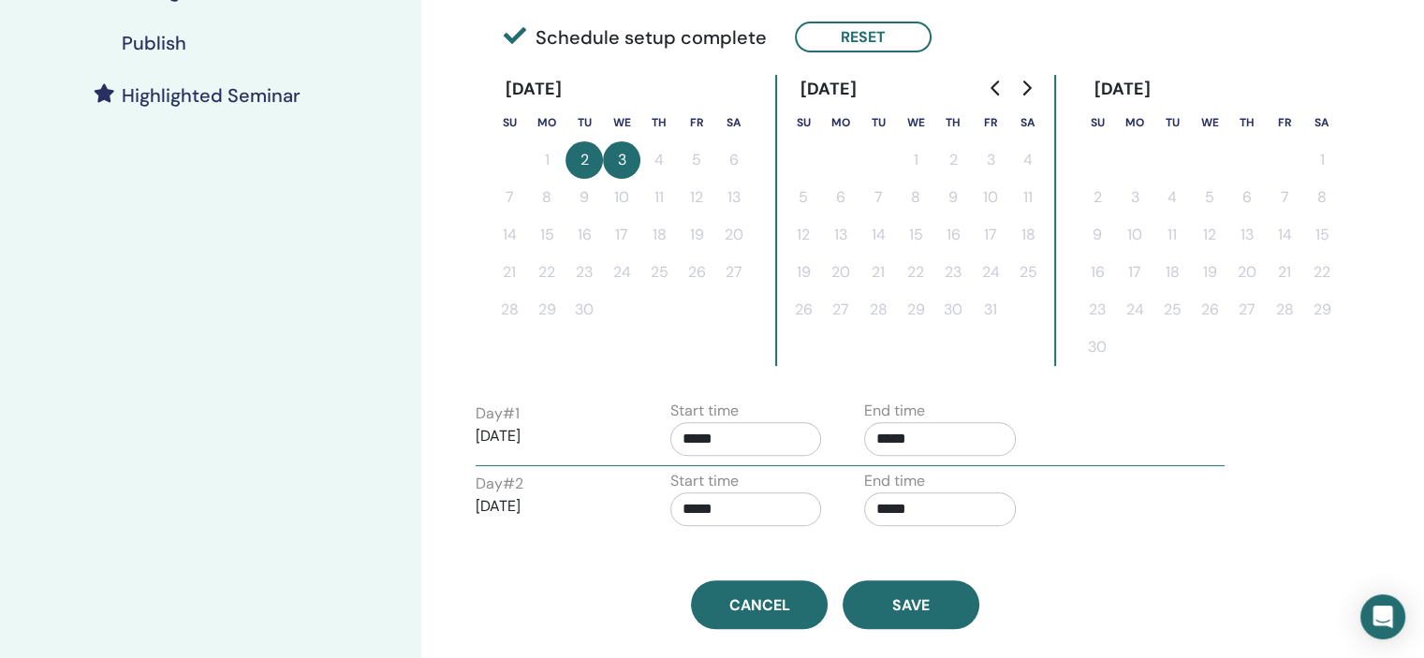
click at [1083, 486] on div "Day # 2 2025/09/03 Start time ***** End time *****" at bounding box center [849, 503] width 777 height 66
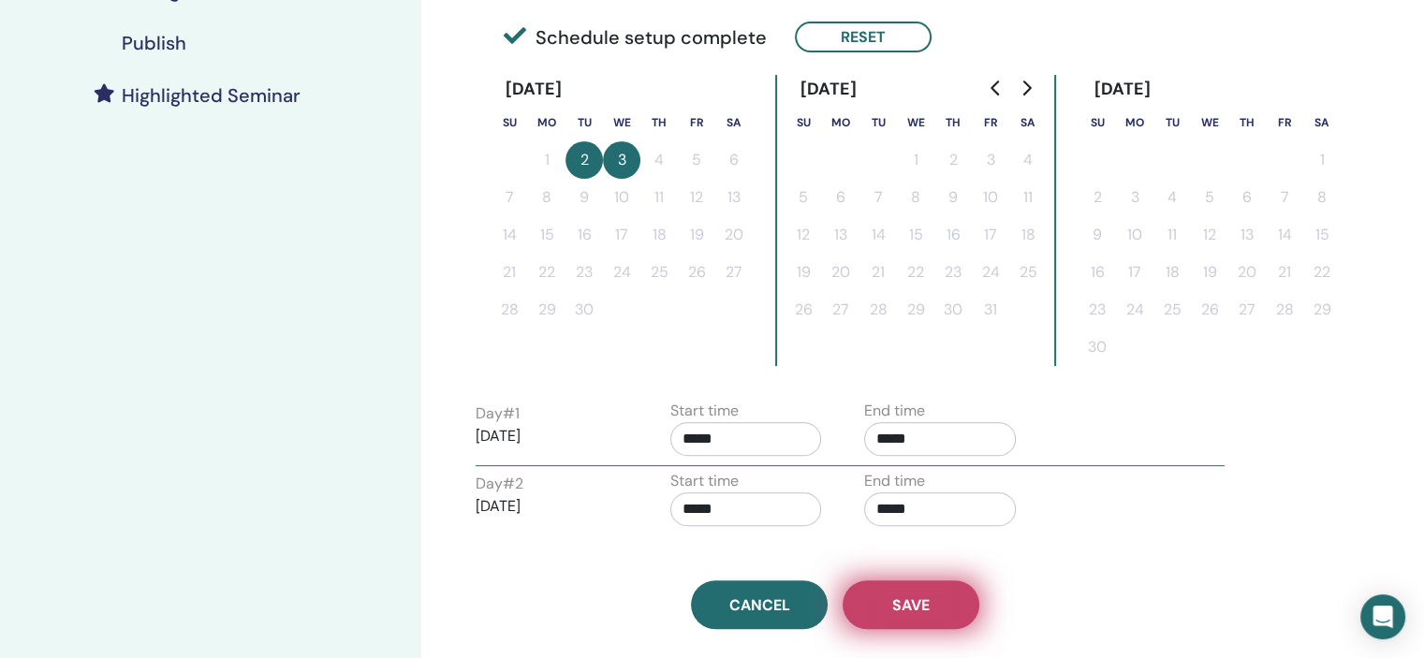
click at [921, 606] on span "Save" at bounding box center [910, 605] width 37 height 20
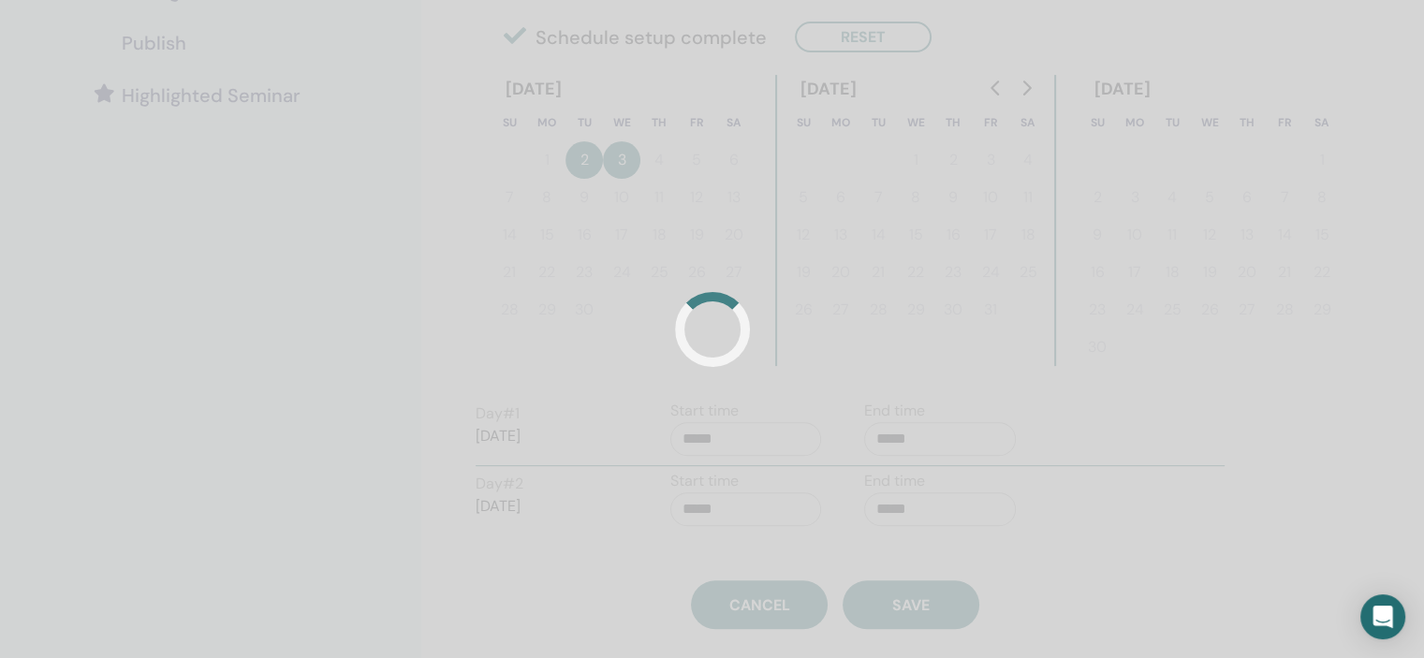
scroll to position [400, 0]
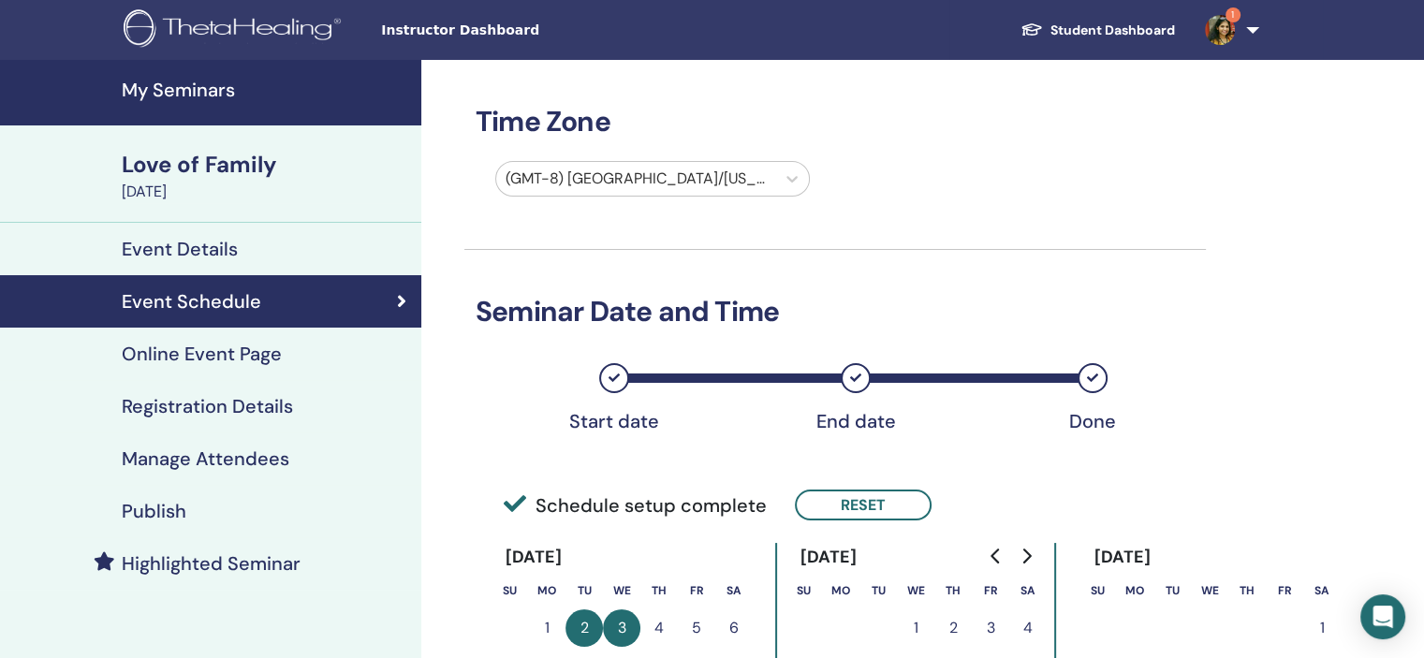
click at [268, 414] on h4 "Registration Details" at bounding box center [207, 406] width 171 height 22
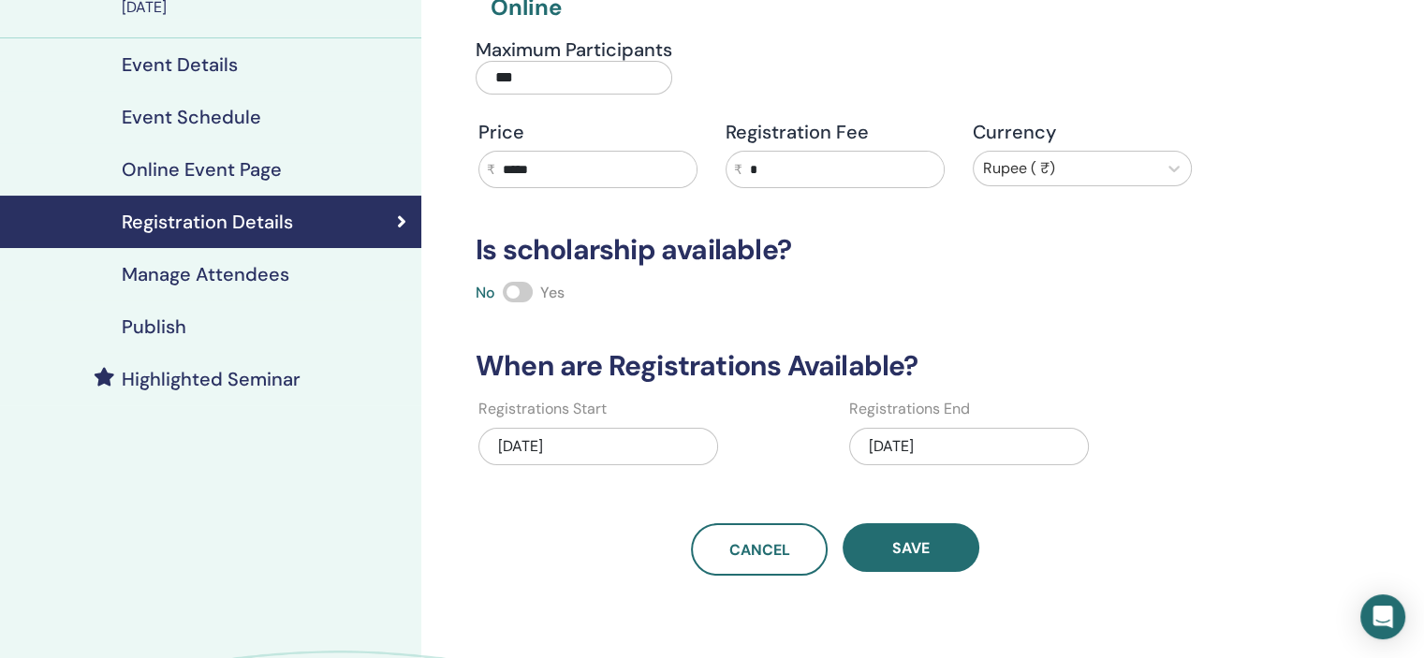
scroll to position [187, 0]
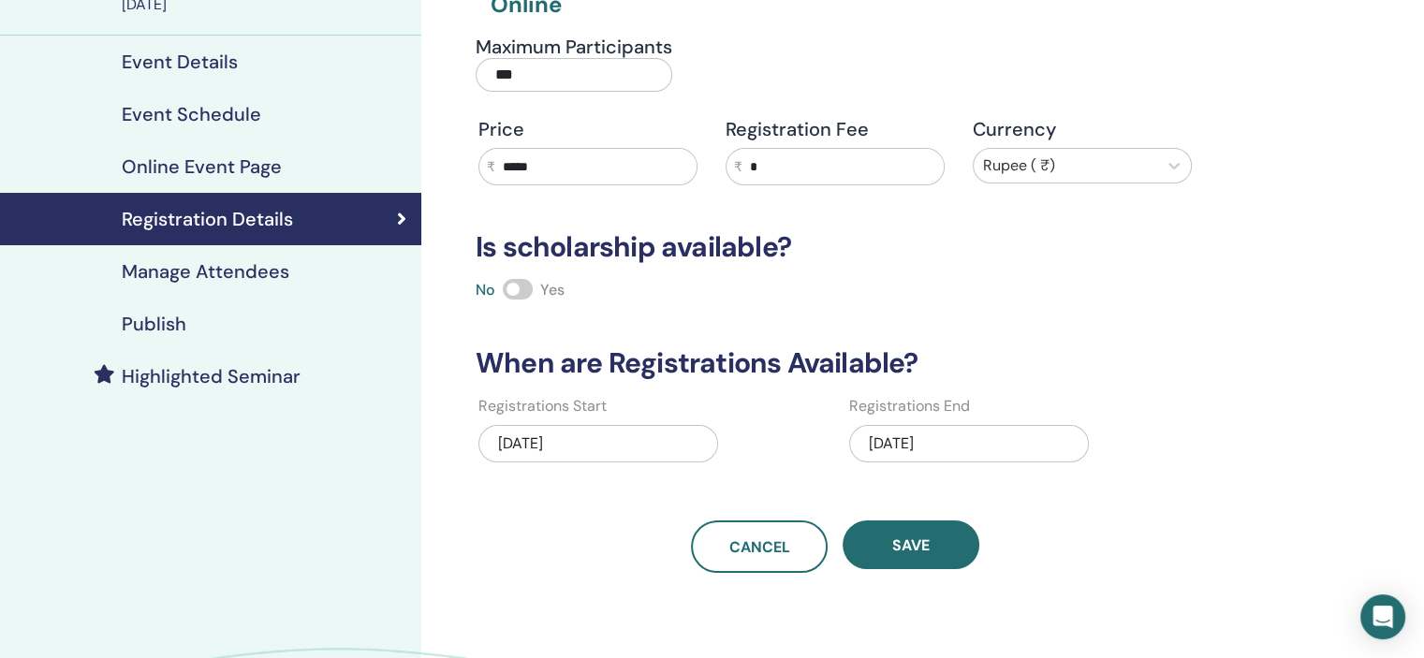
click at [980, 432] on div "09/02/2025" at bounding box center [969, 443] width 240 height 37
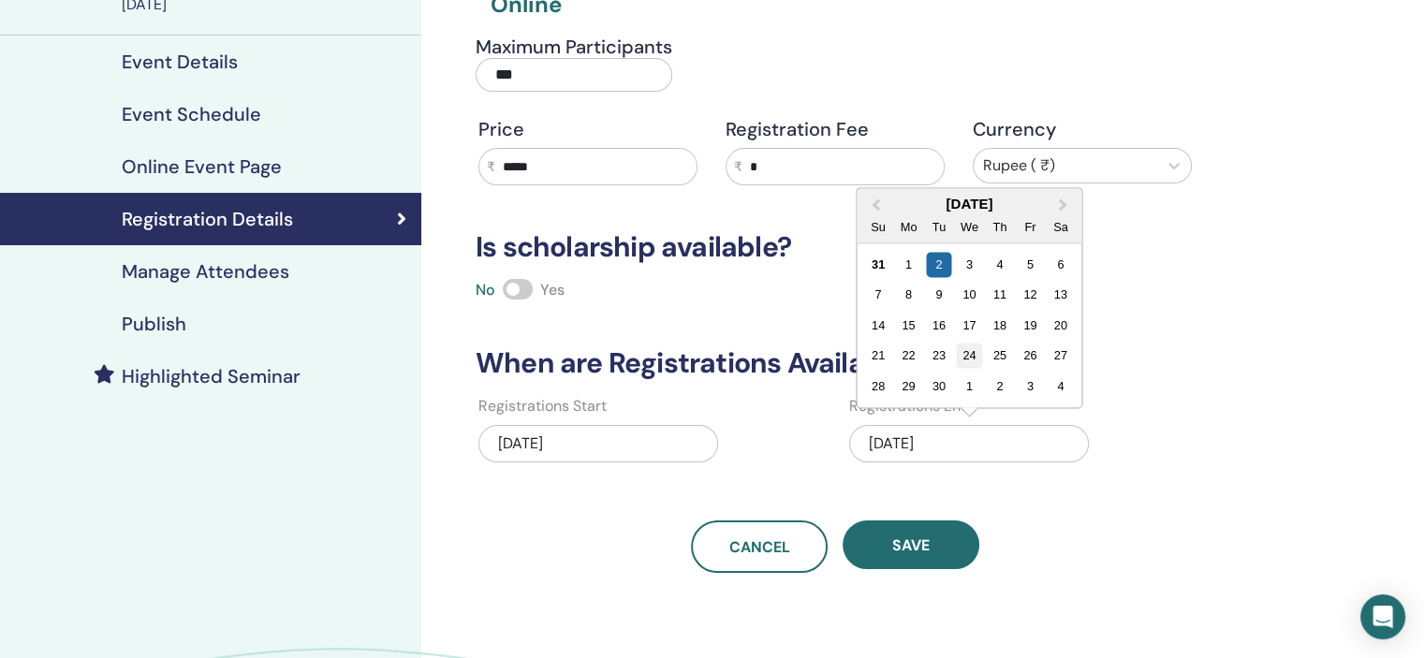
click at [975, 344] on div "24" at bounding box center [969, 355] width 25 height 25
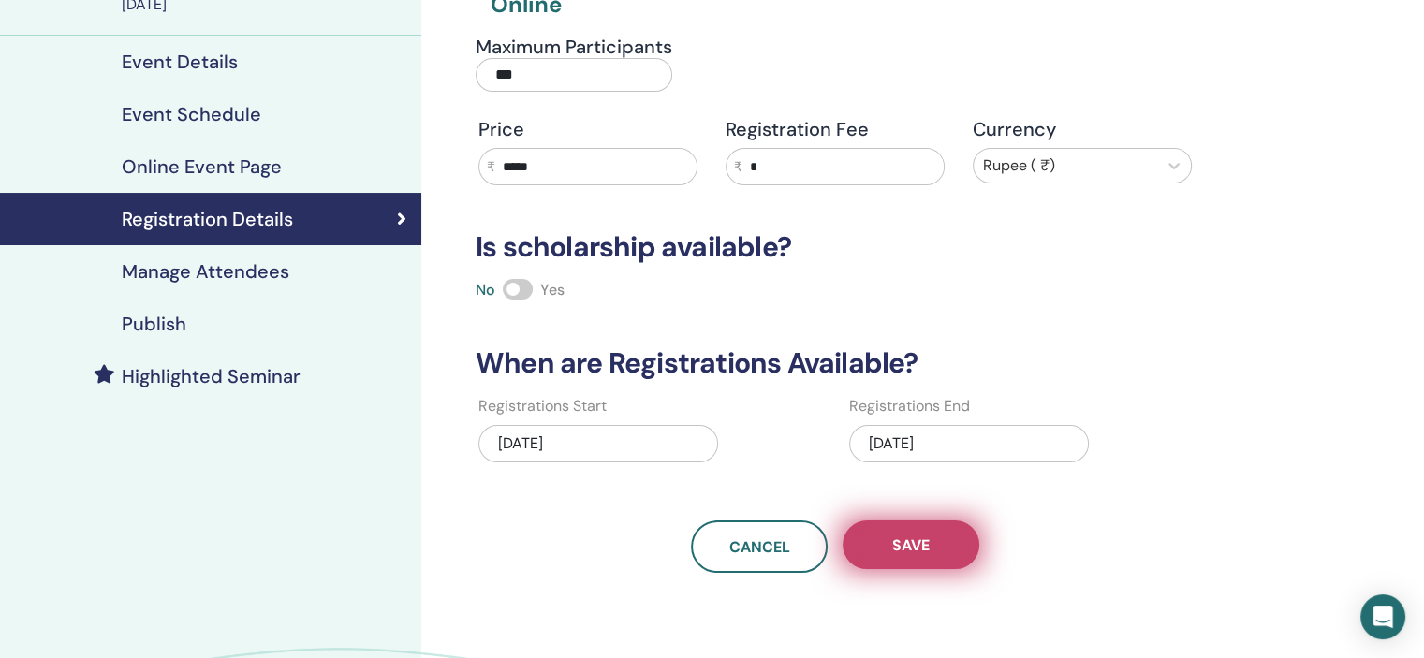
click at [921, 538] on span "Save" at bounding box center [910, 545] width 37 height 20
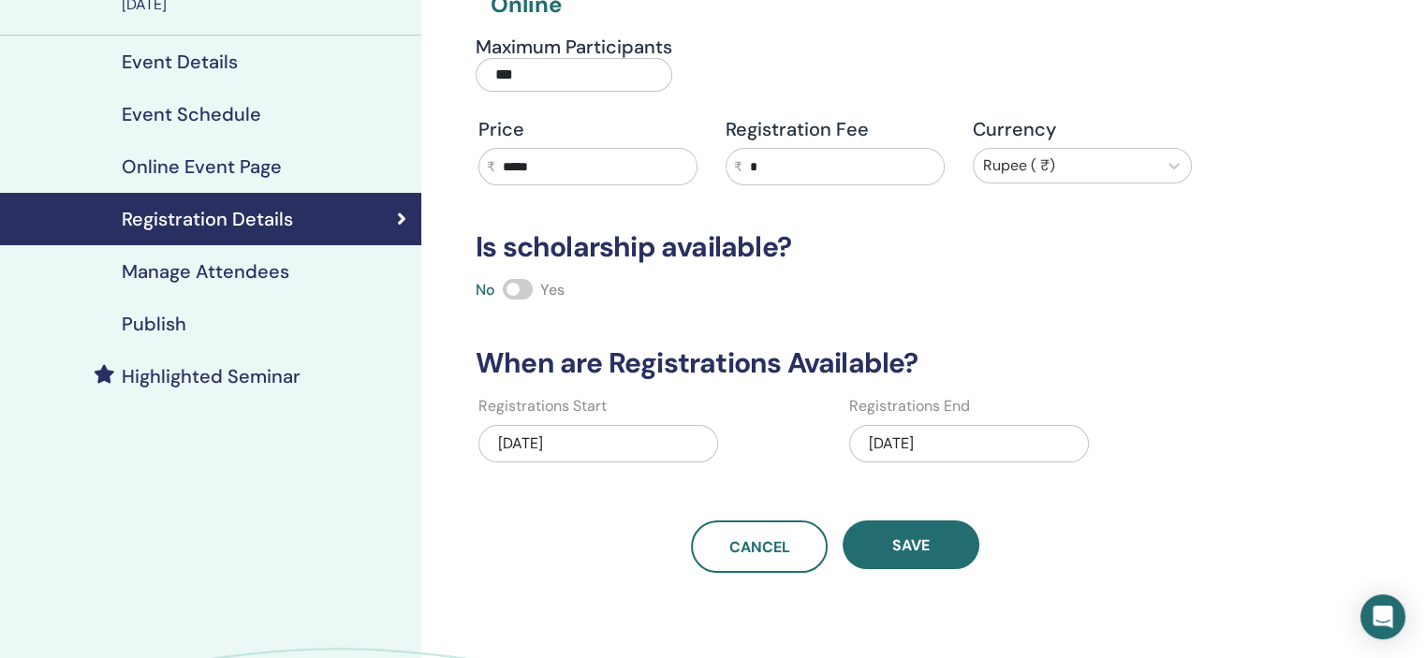
click at [187, 330] on div "Publish" at bounding box center [210, 324] width 391 height 22
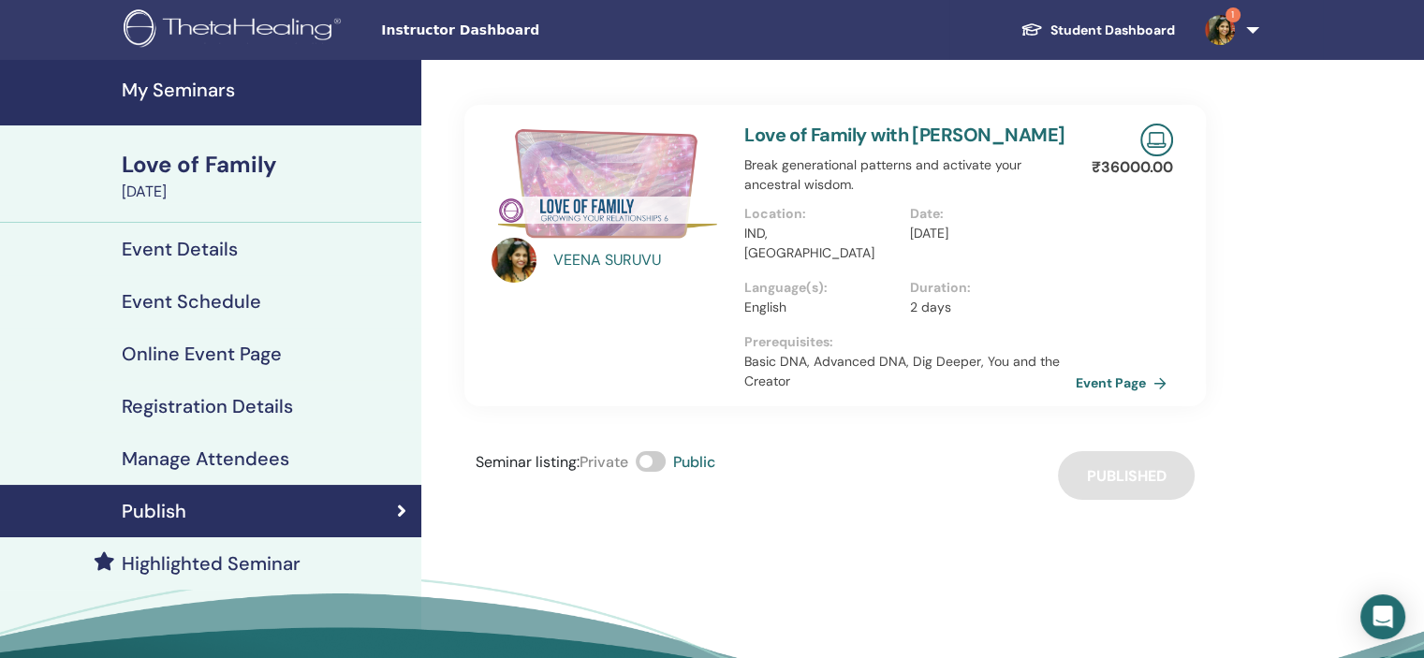
click at [197, 93] on h4 "My Seminars" at bounding box center [266, 90] width 288 height 22
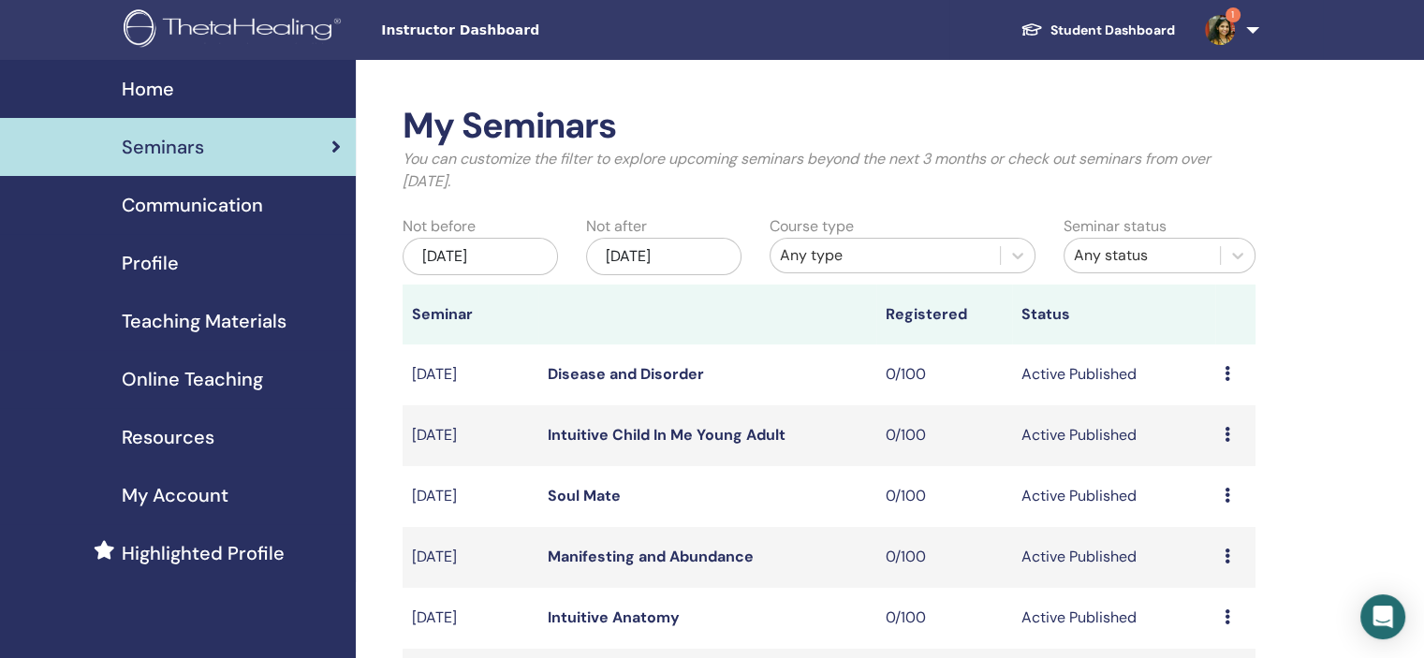
click at [1202, 37] on link "1" at bounding box center [1228, 30] width 77 height 60
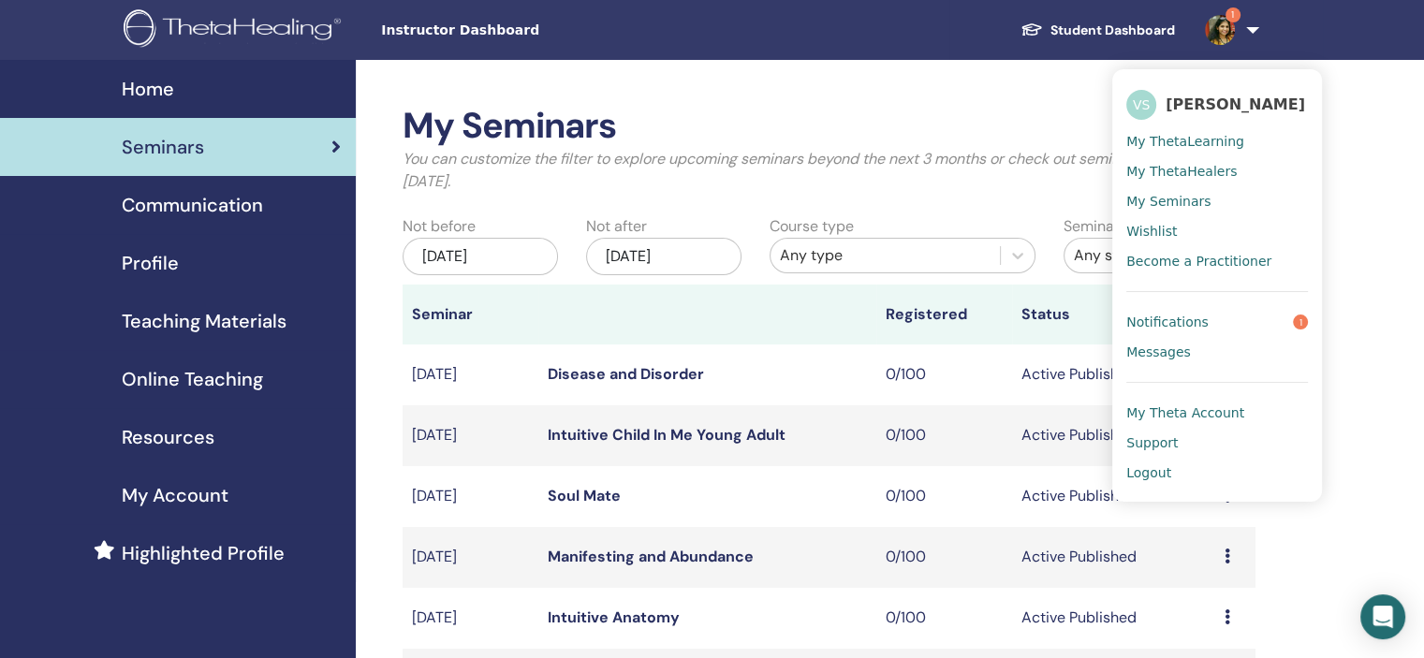
click at [1169, 325] on span "Notifications" at bounding box center [1167, 322] width 82 height 17
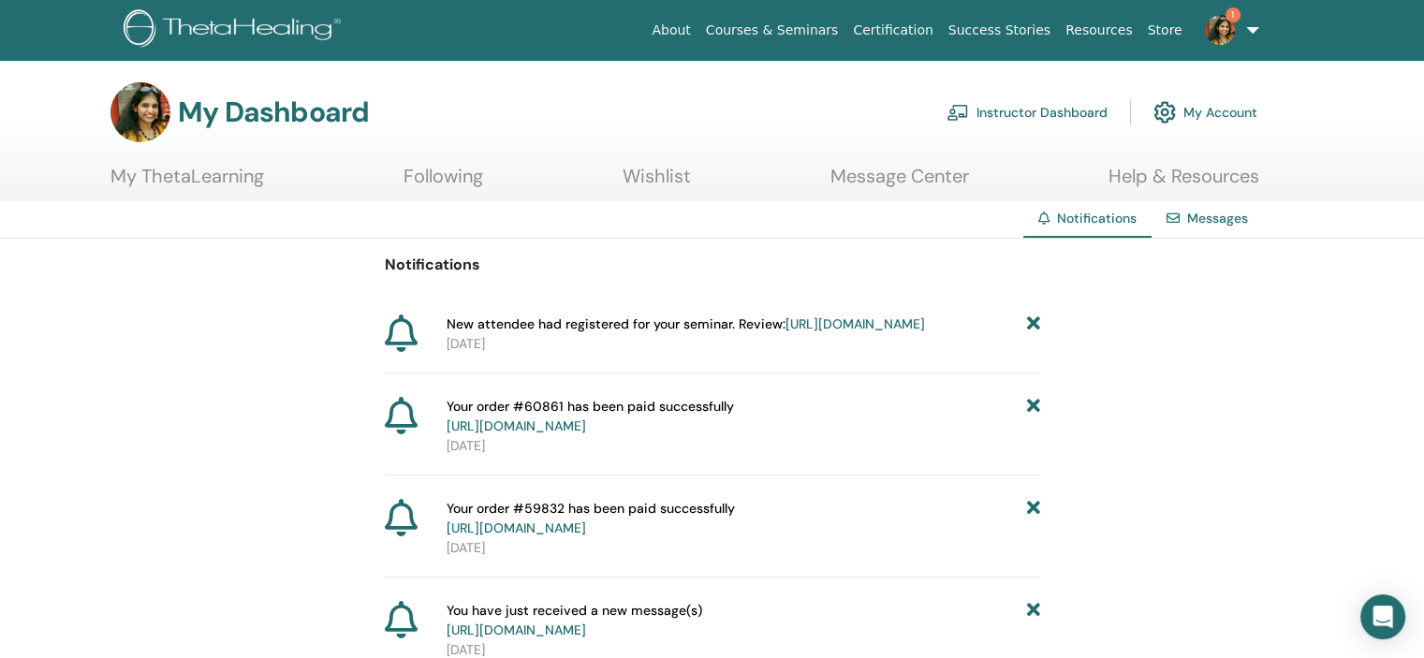
click at [785, 332] on link "[URL][DOMAIN_NAME]" at bounding box center [854, 323] width 139 height 17
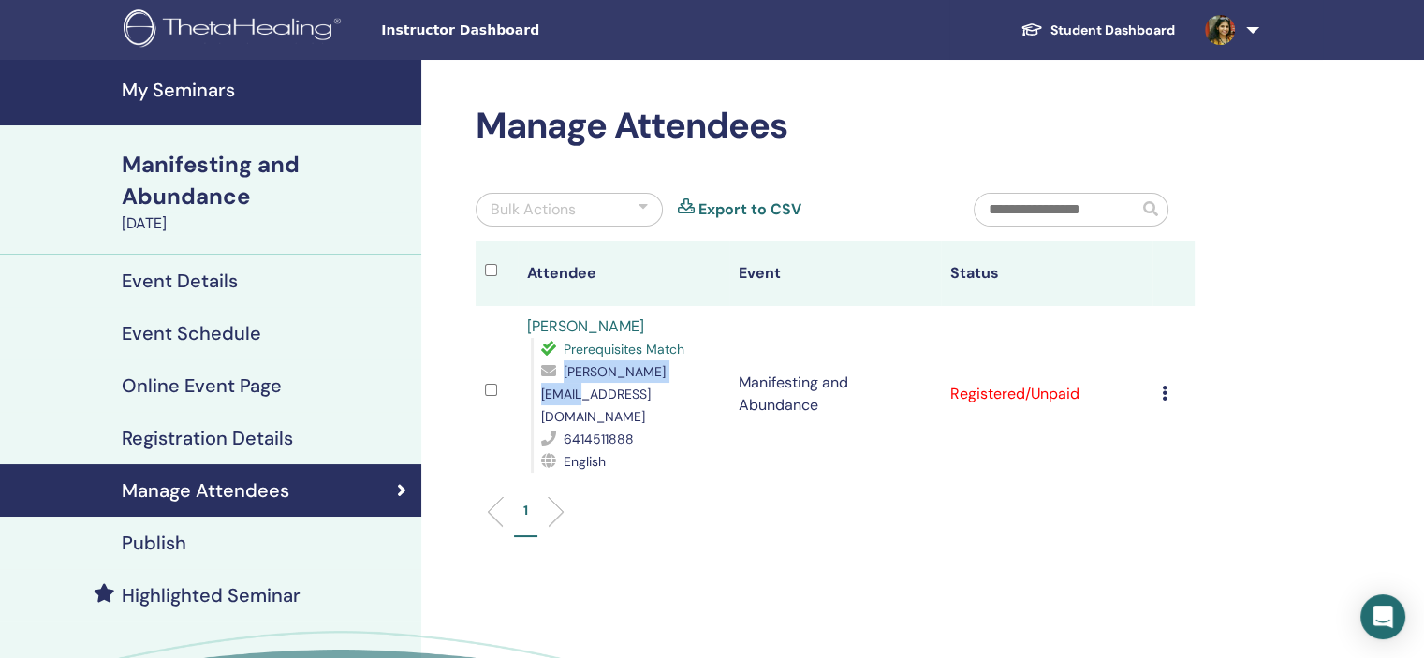
drag, startPoint x: 700, startPoint y: 375, endPoint x: 565, endPoint y: 370, distance: 134.9
click at [565, 370] on div "[PERSON_NAME][EMAIL_ADDRESS][DOMAIN_NAME]" at bounding box center [630, 393] width 179 height 67
copy span "supriya@samskara.co"
click at [242, 431] on h4 "Registration Details" at bounding box center [207, 438] width 171 height 22
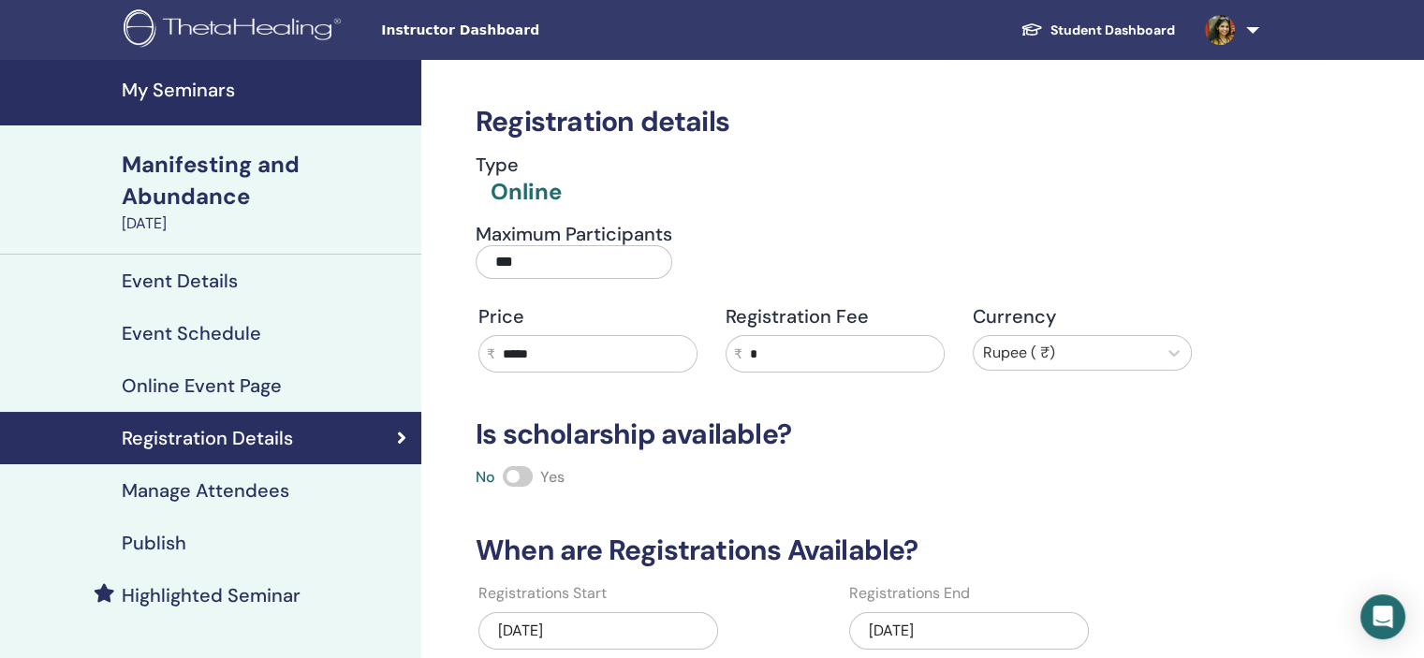
click at [246, 501] on h4 "Manage Attendees" at bounding box center [206, 490] width 168 height 22
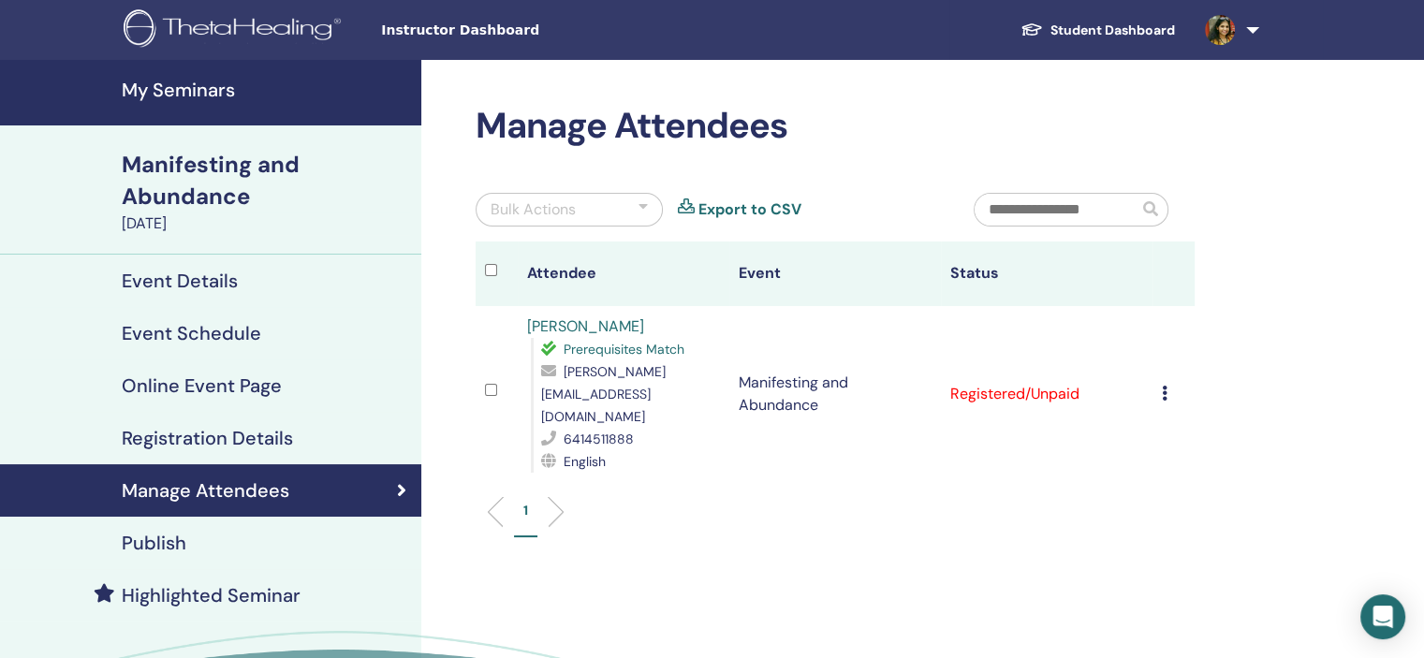
click at [595, 328] on link "Supriya Venkatesan" at bounding box center [585, 326] width 117 height 20
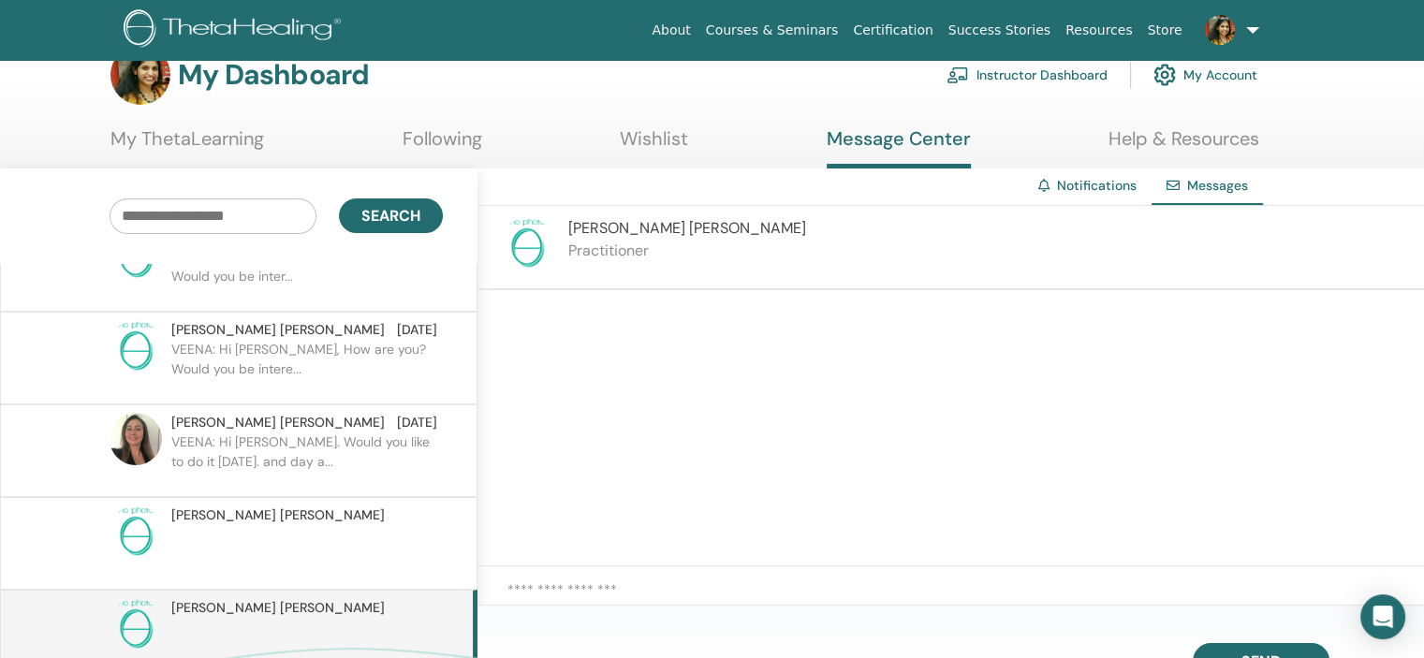
scroll to position [4146, 0]
click at [626, 593] on textarea at bounding box center [965, 598] width 916 height 39
type textarea "*"
paste textarea "**********"
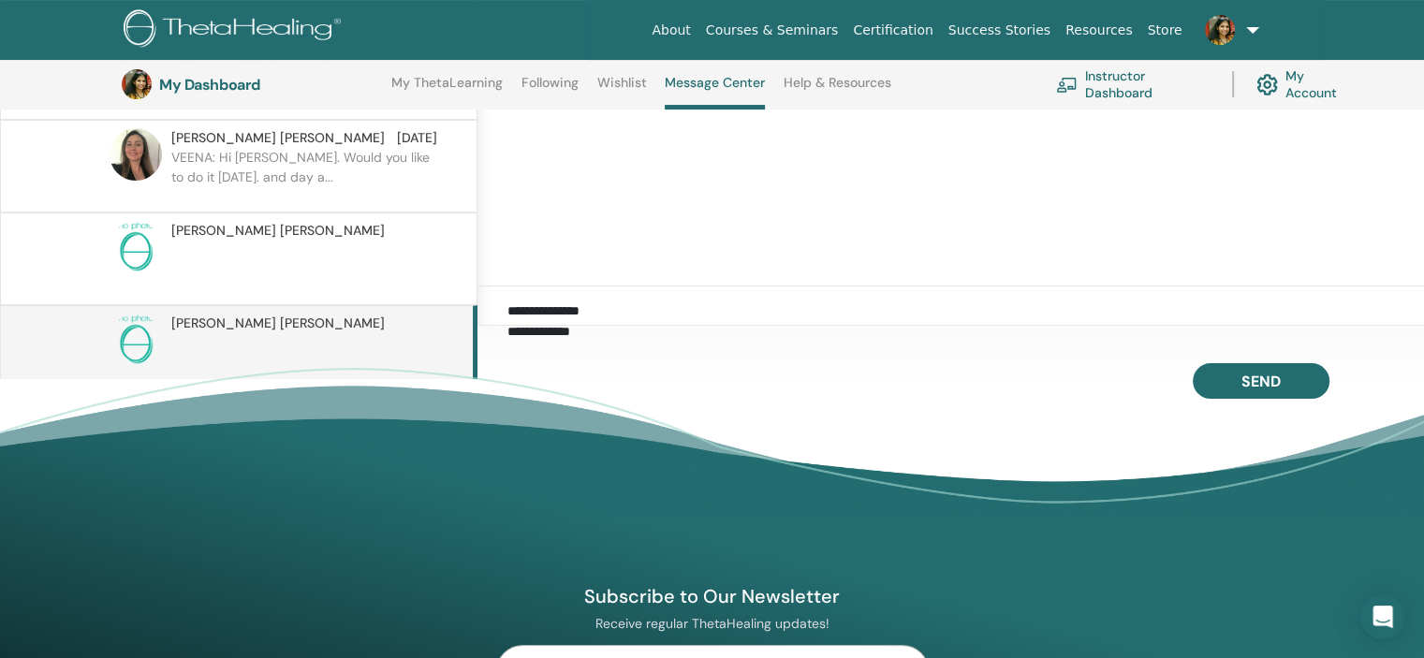
scroll to position [164, 0]
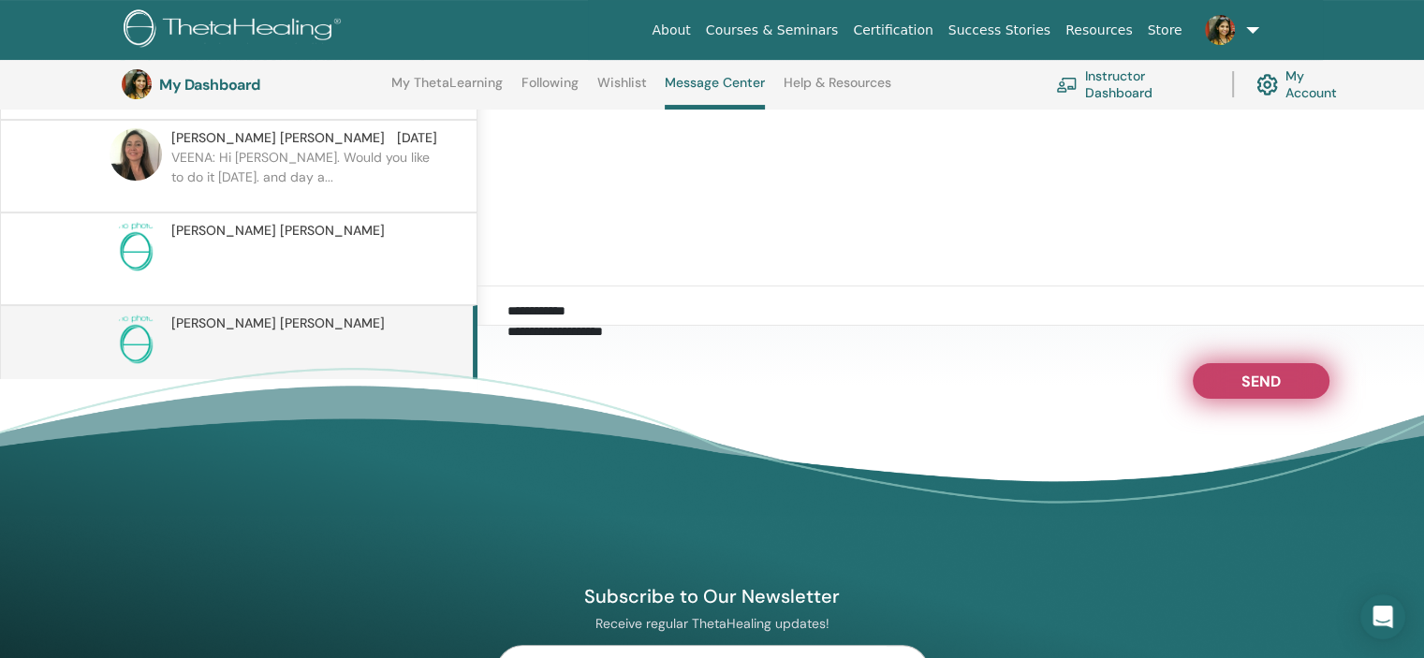
type textarea "**********"
click at [1283, 373] on button "Send" at bounding box center [1260, 381] width 137 height 36
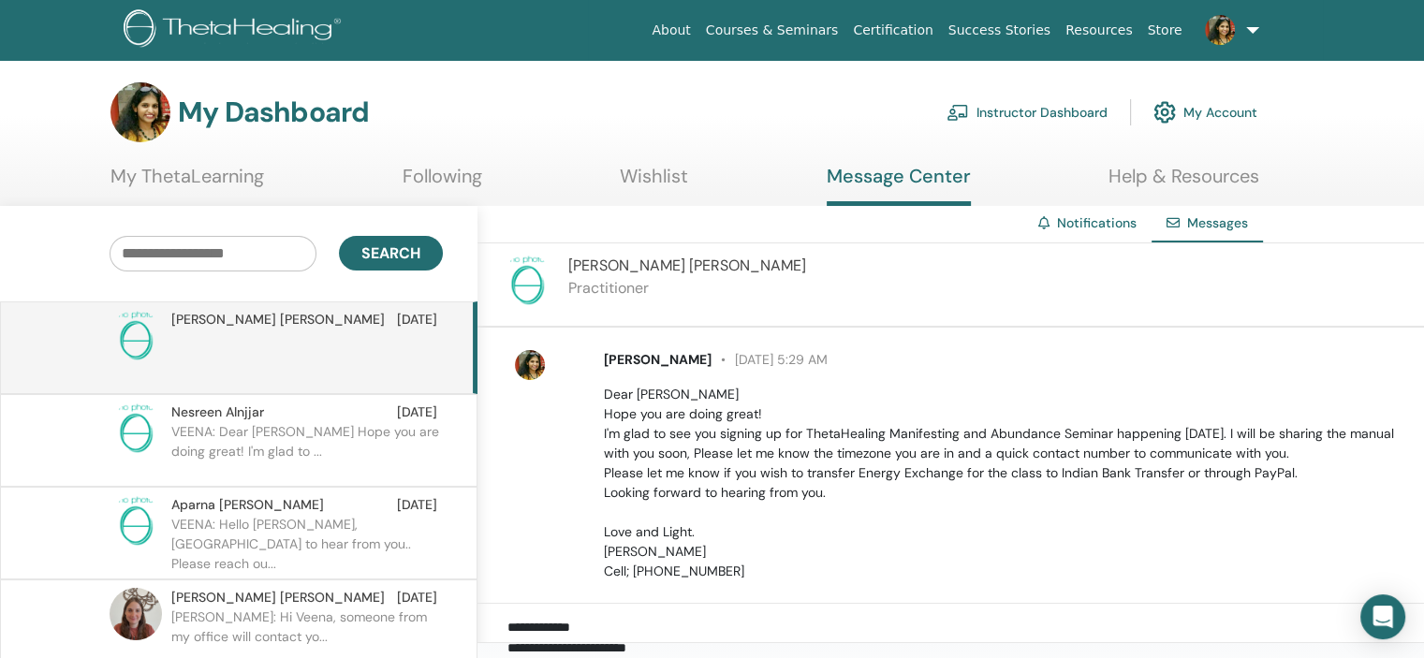
scroll to position [30, 0]
